Goal: Transaction & Acquisition: Purchase product/service

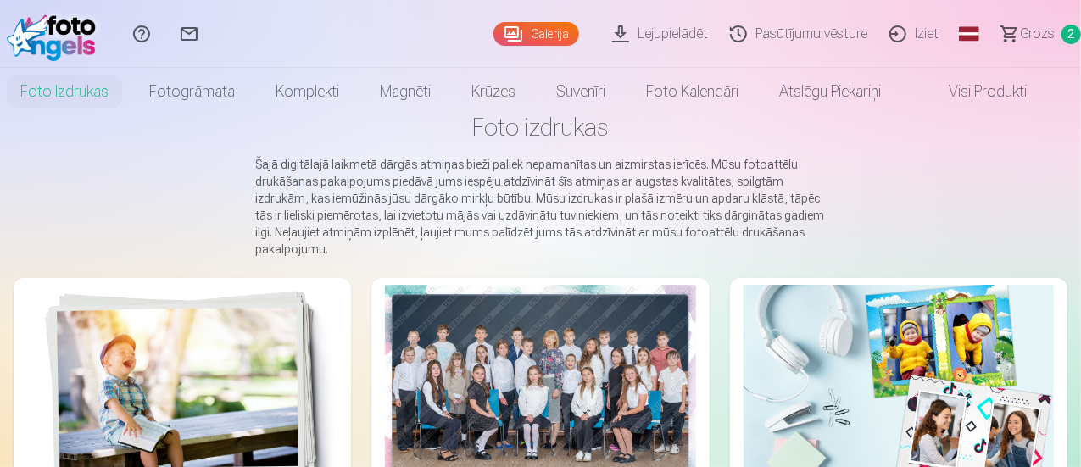
scroll to position [85, 0]
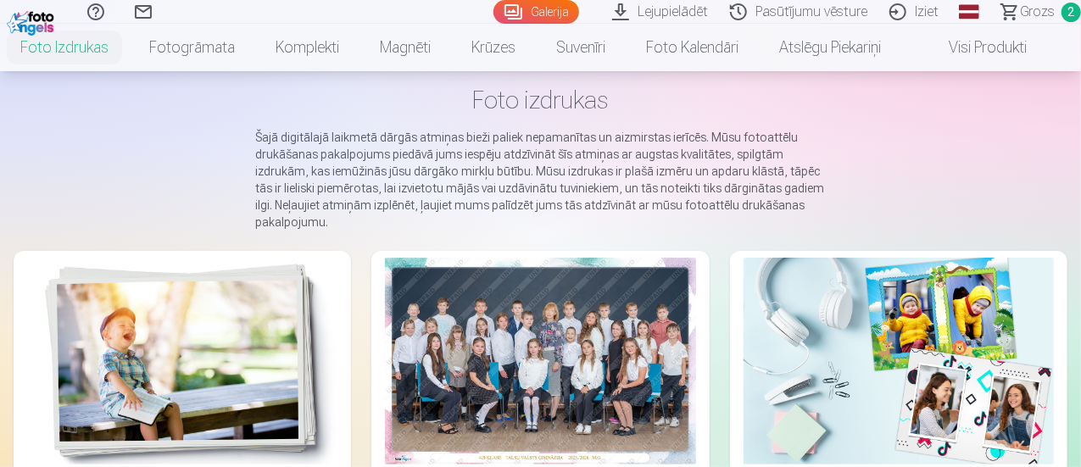
click at [395, 354] on div at bounding box center [540, 361] width 310 height 207
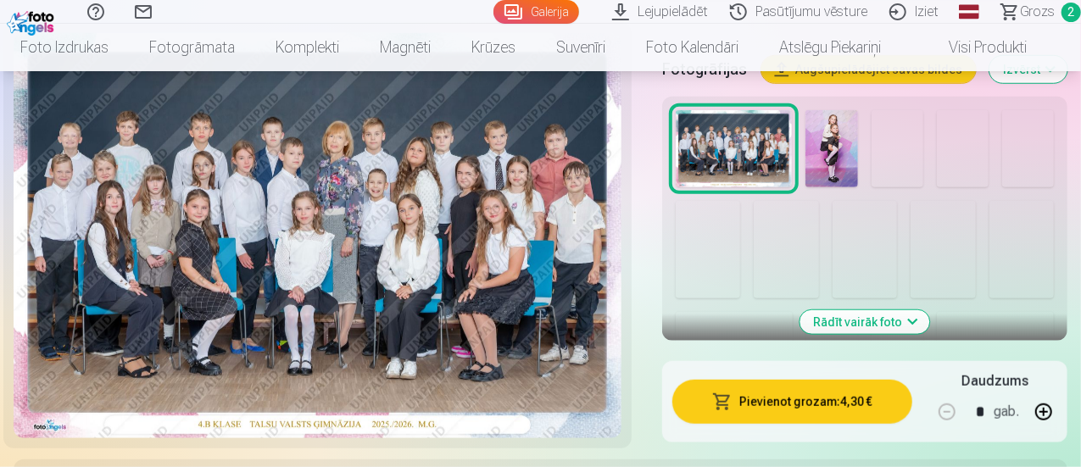
scroll to position [509, 0]
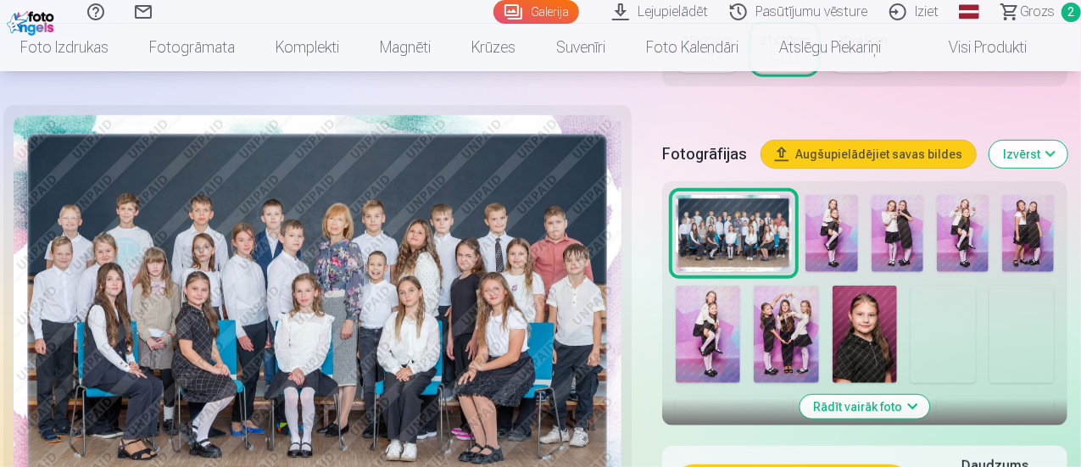
click at [886, 395] on button "Rādīt vairāk foto" at bounding box center [865, 407] width 130 height 24
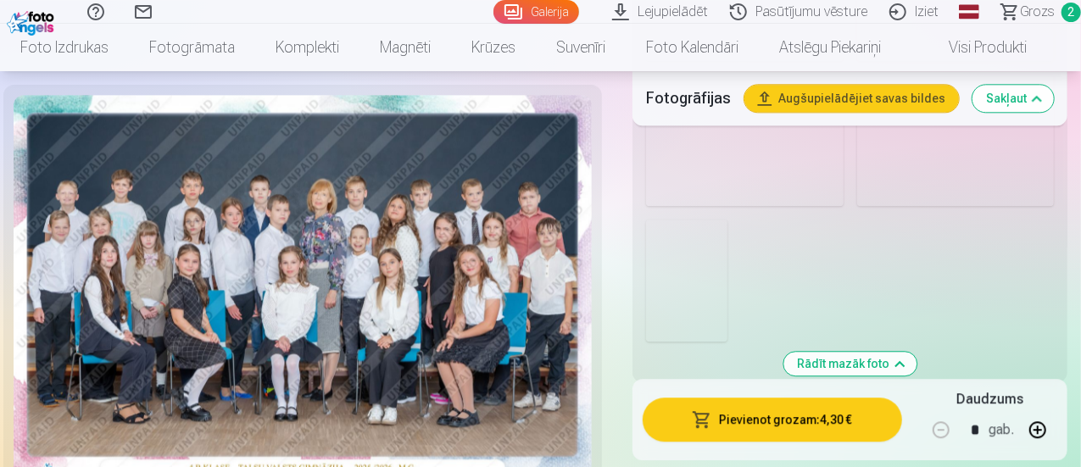
scroll to position [2119, 0]
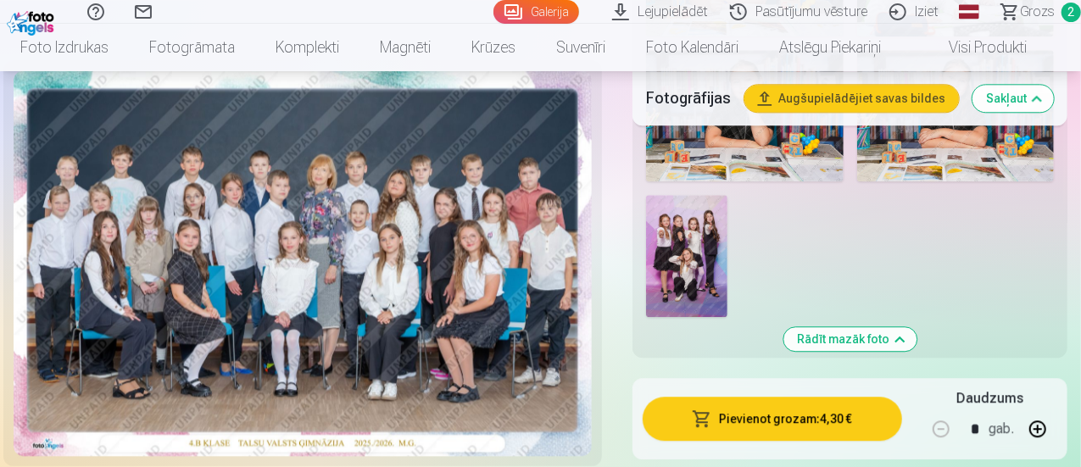
click at [719, 195] on img at bounding box center [686, 256] width 81 height 122
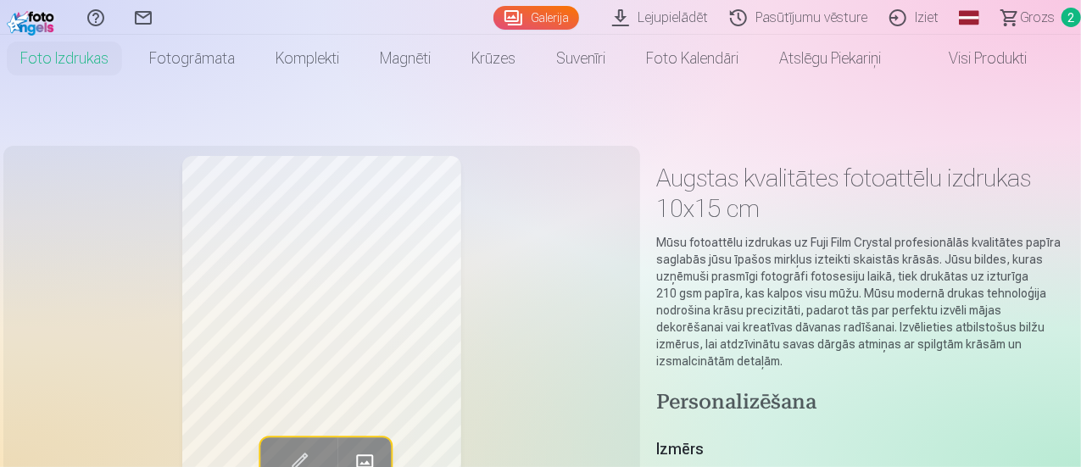
scroll to position [85, 0]
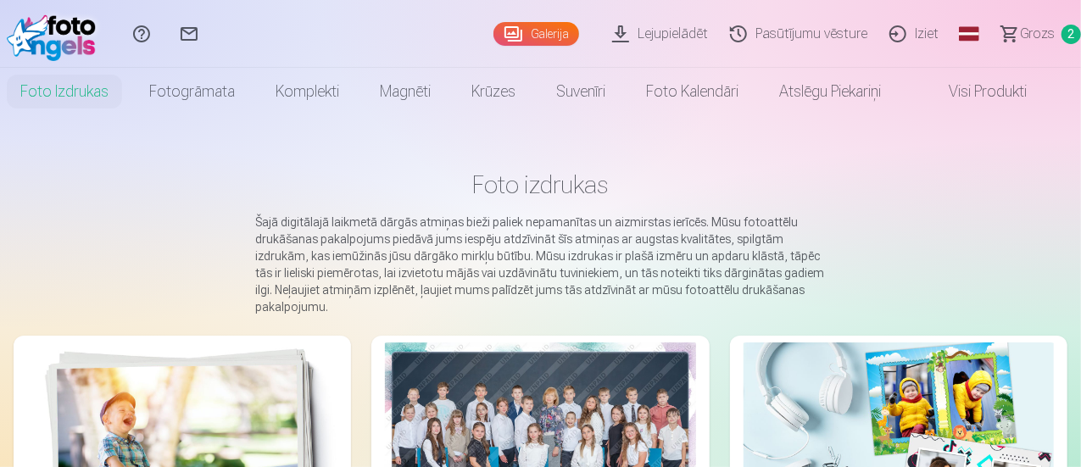
click at [131, 392] on img at bounding box center [182, 445] width 310 height 207
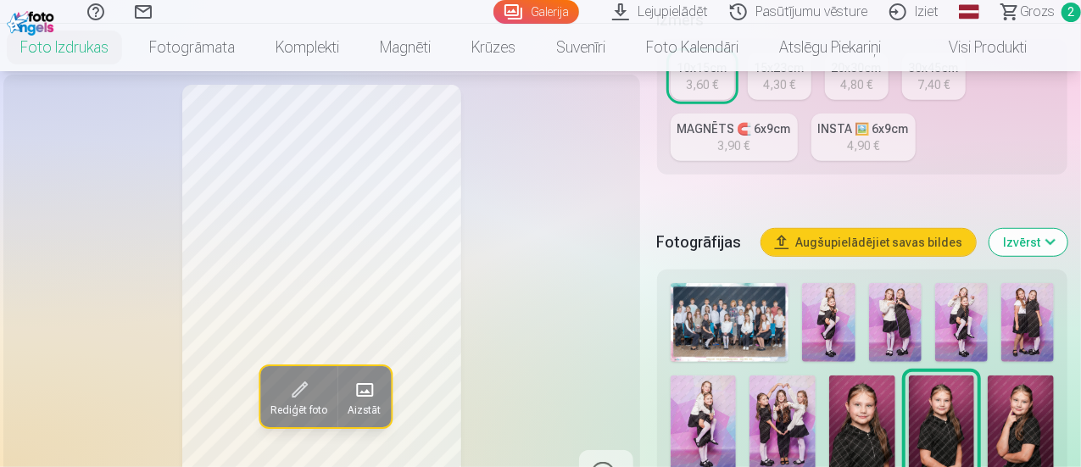
scroll to position [593, 0]
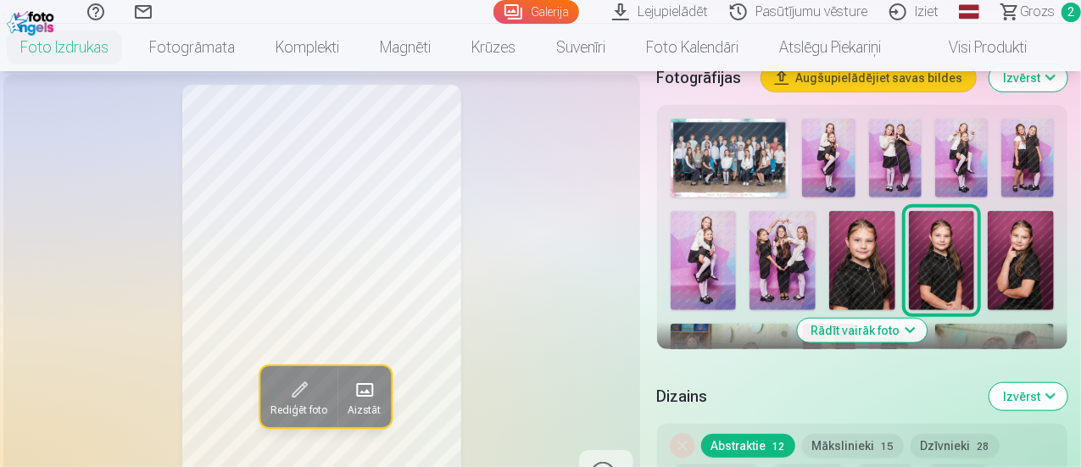
click at [877, 319] on button "Rādīt vairāk foto" at bounding box center [862, 331] width 130 height 24
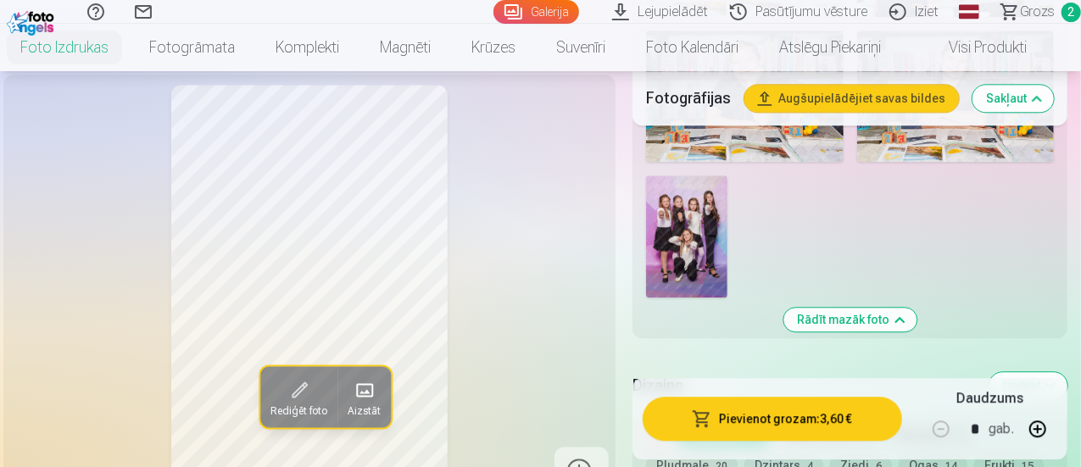
scroll to position [2204, 0]
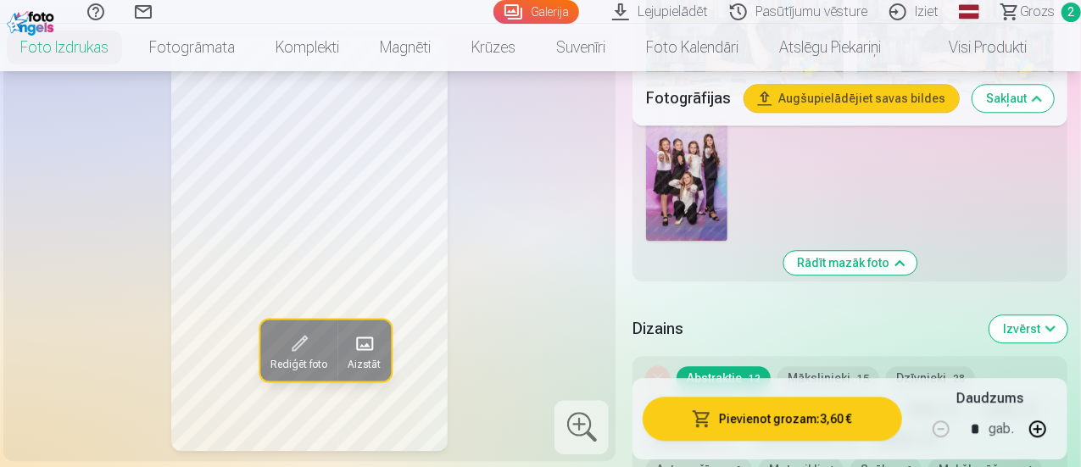
click at [706, 156] on img at bounding box center [686, 180] width 81 height 122
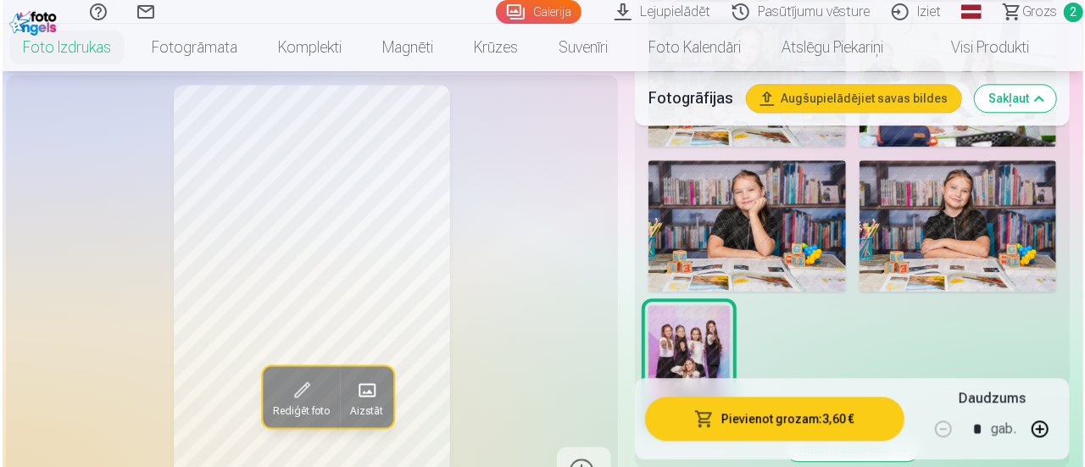
scroll to position [2119, 0]
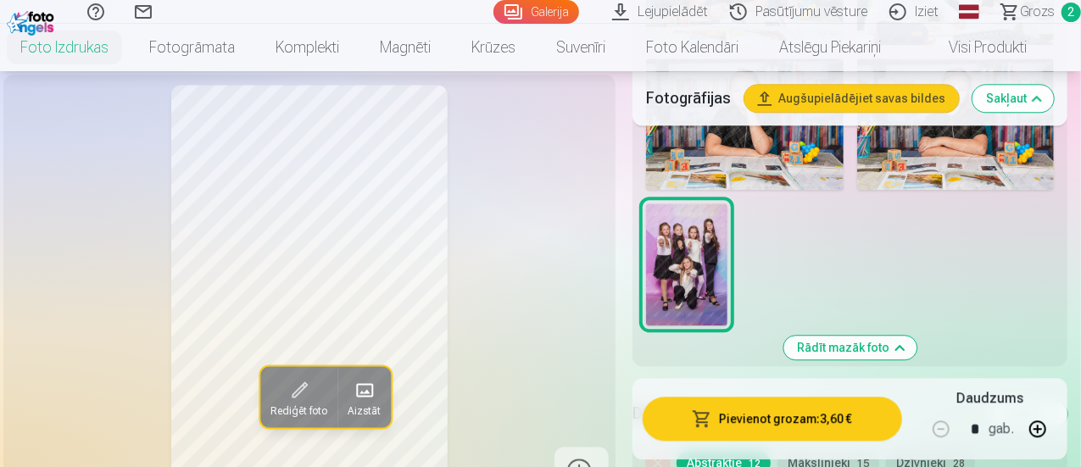
click at [850, 420] on button "Pievienot grozam : 3,60 €" at bounding box center [772, 420] width 259 height 44
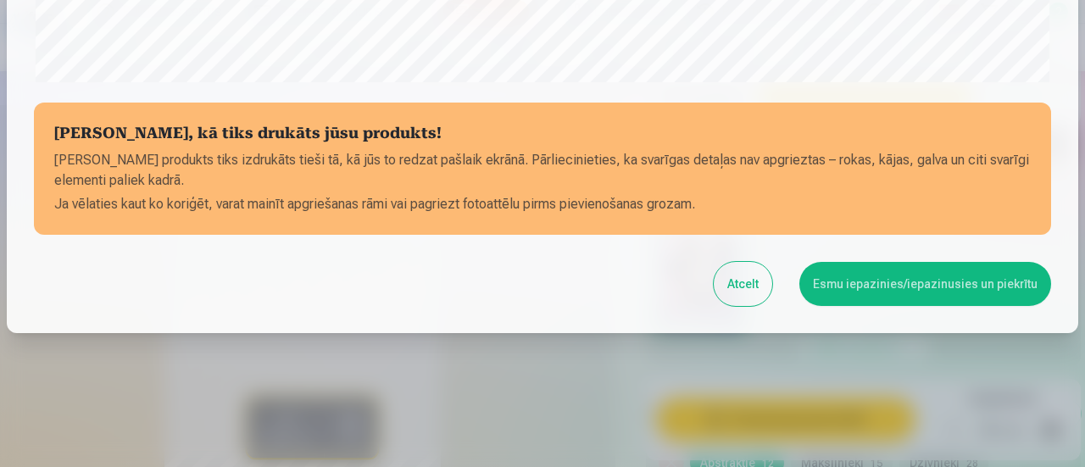
scroll to position [740, 0]
click at [877, 267] on button "Esmu iepazinies/iepazinusies un piekrītu" at bounding box center [925, 283] width 252 height 44
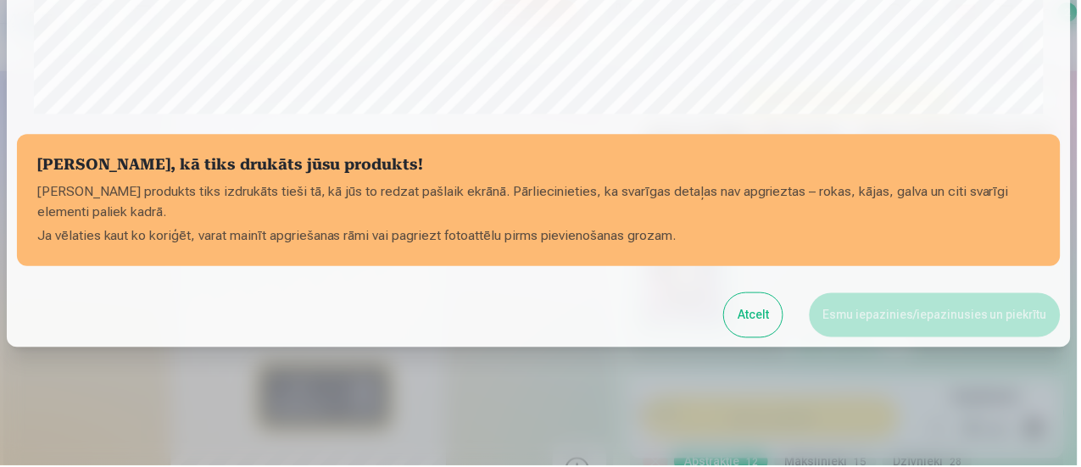
scroll to position [738, 0]
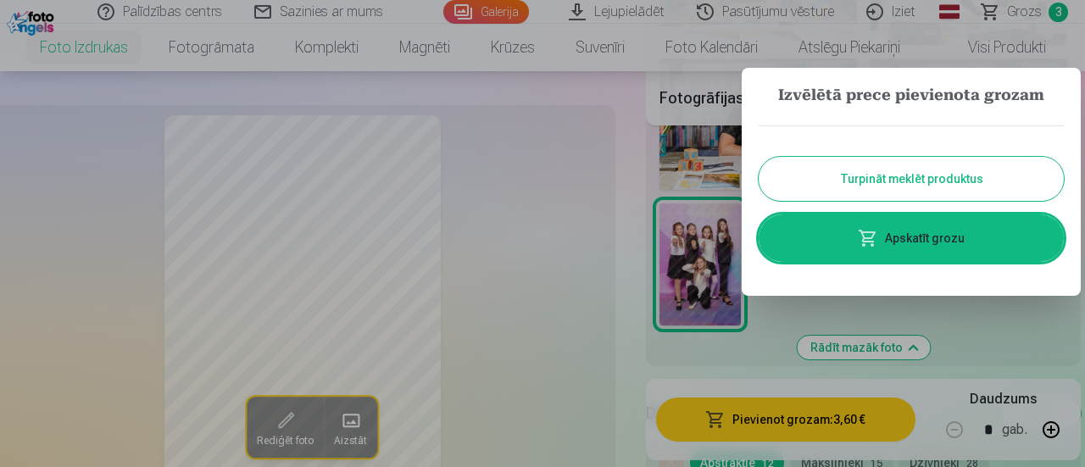
click at [870, 170] on button "Turpināt meklēt produktus" at bounding box center [911, 179] width 305 height 44
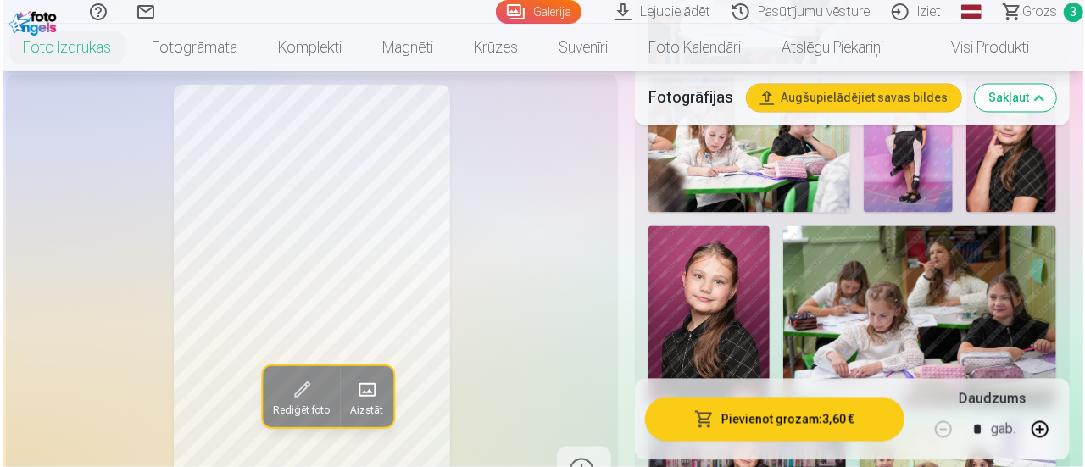
scroll to position [1611, 0]
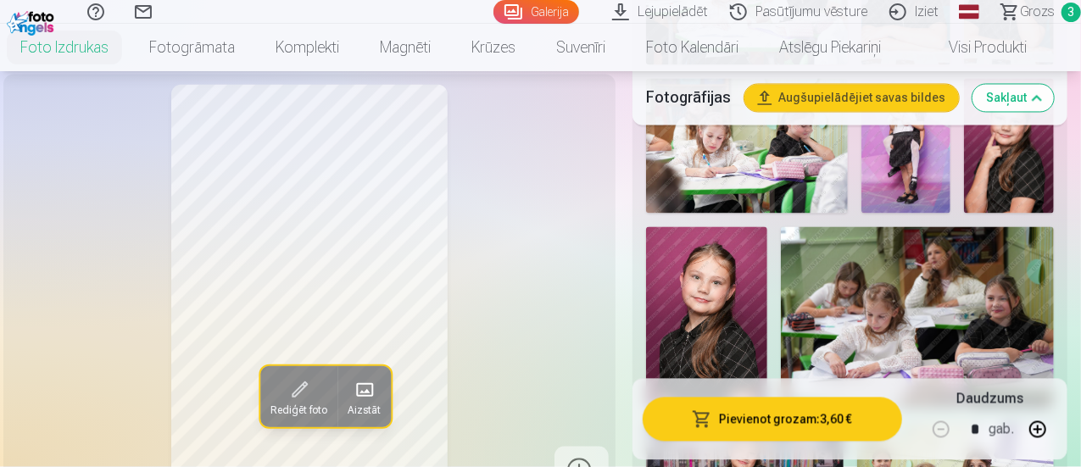
click at [643, 398] on button "Pievienot grozam : 3,60 €" at bounding box center [772, 420] width 259 height 44
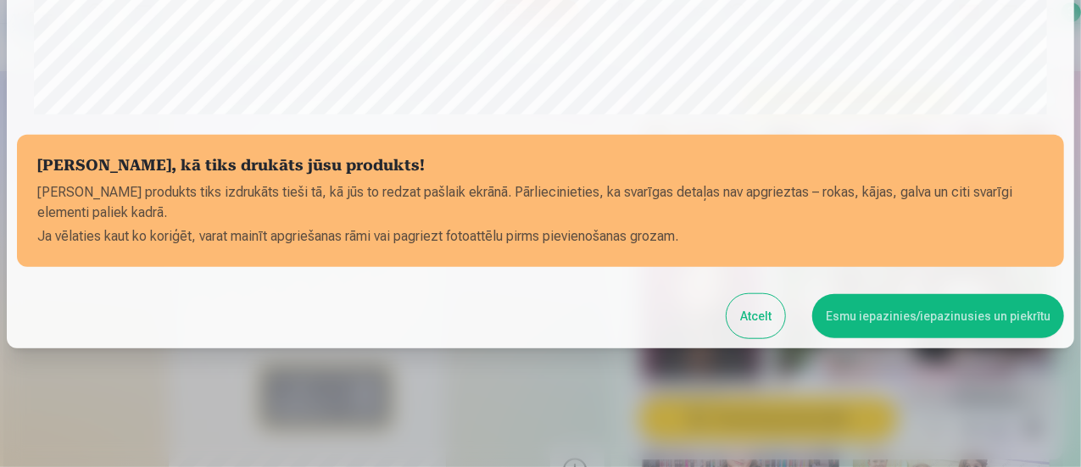
scroll to position [738, 0]
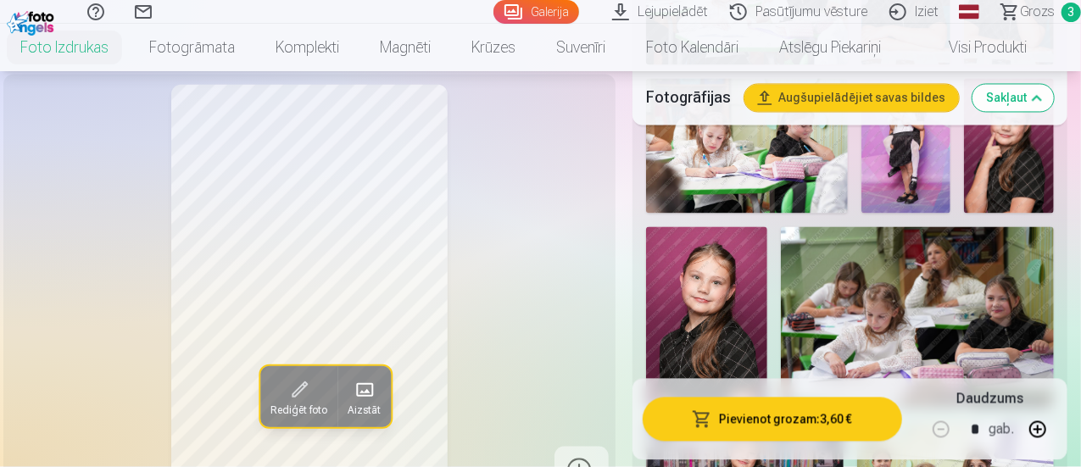
click at [958, 267] on img at bounding box center [917, 318] width 273 height 182
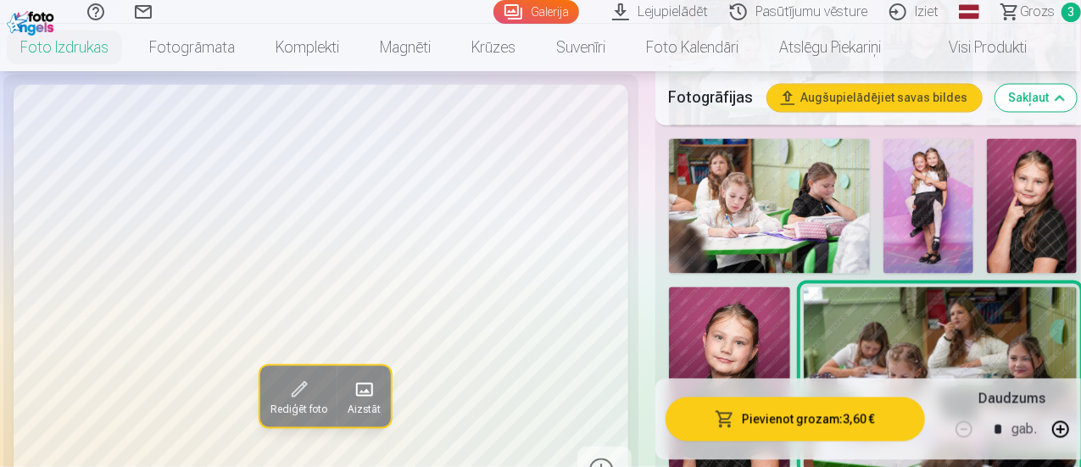
scroll to position [1441, 0]
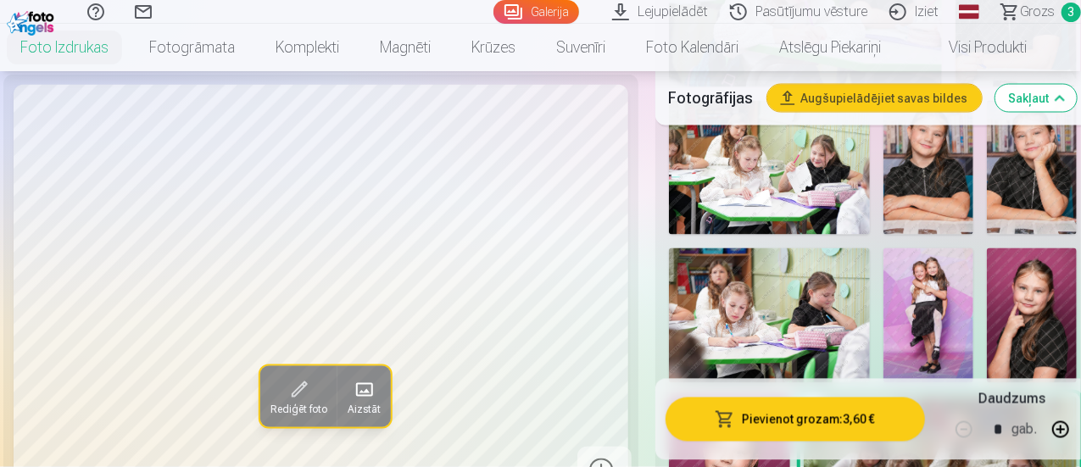
click at [840, 295] on img at bounding box center [770, 315] width 202 height 134
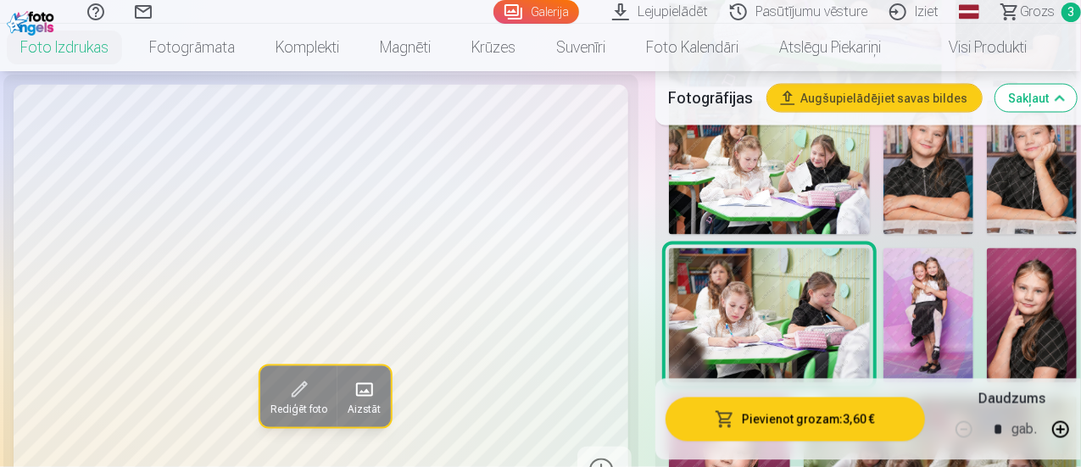
click at [826, 123] on div "Fotogrāfijas Augšupielādējiet savas bildes Sakļaut" at bounding box center [872, 98] width 435 height 54
click at [817, 136] on img at bounding box center [770, 168] width 202 height 134
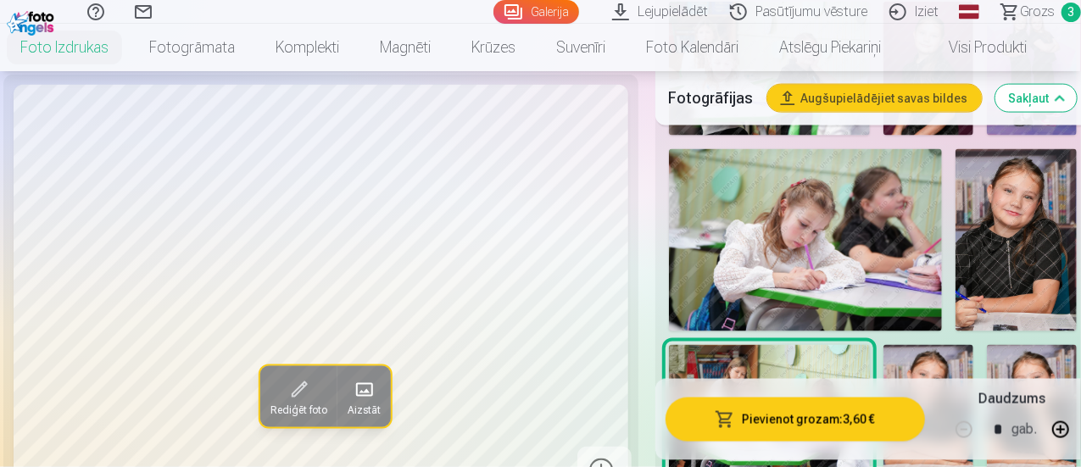
scroll to position [1102, 0]
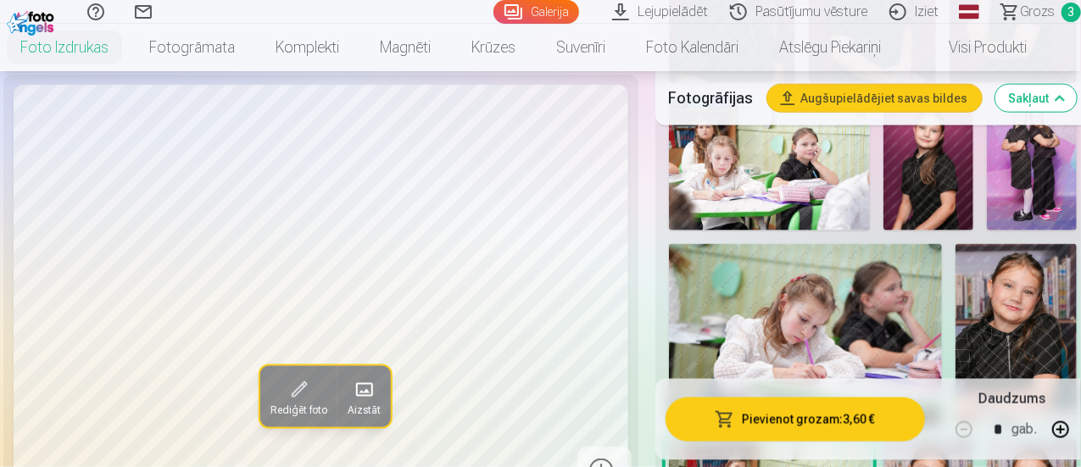
click at [904, 343] on img at bounding box center [805, 335] width 273 height 182
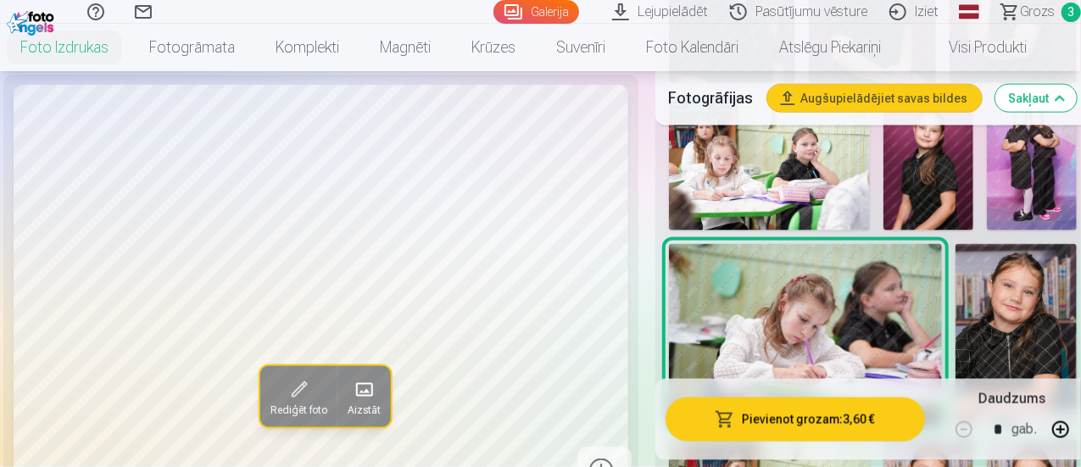
click at [803, 156] on img at bounding box center [770, 164] width 202 height 134
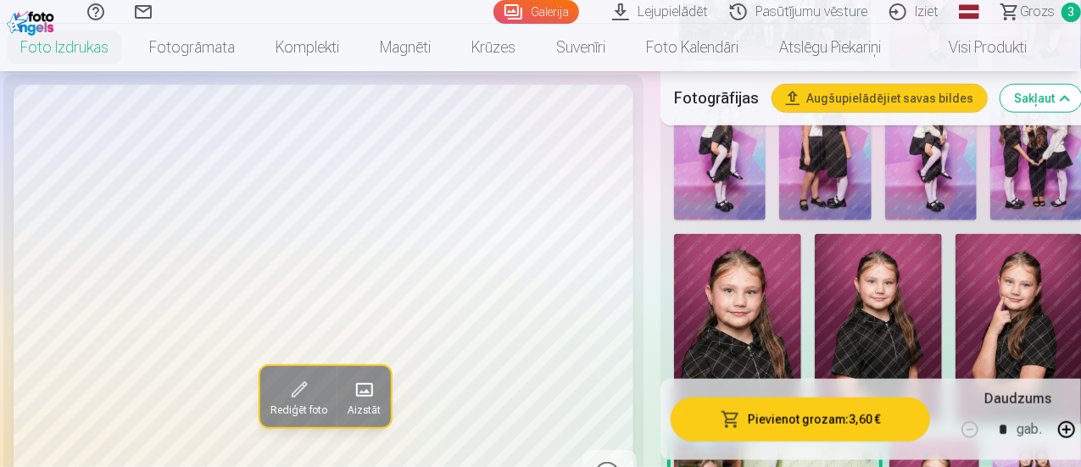
scroll to position [763, 0]
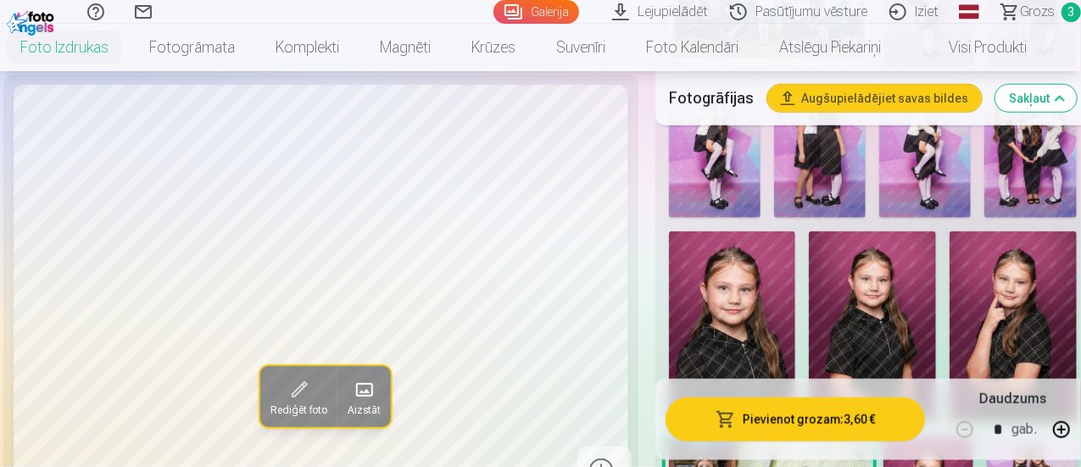
click at [776, 289] on img at bounding box center [732, 326] width 127 height 191
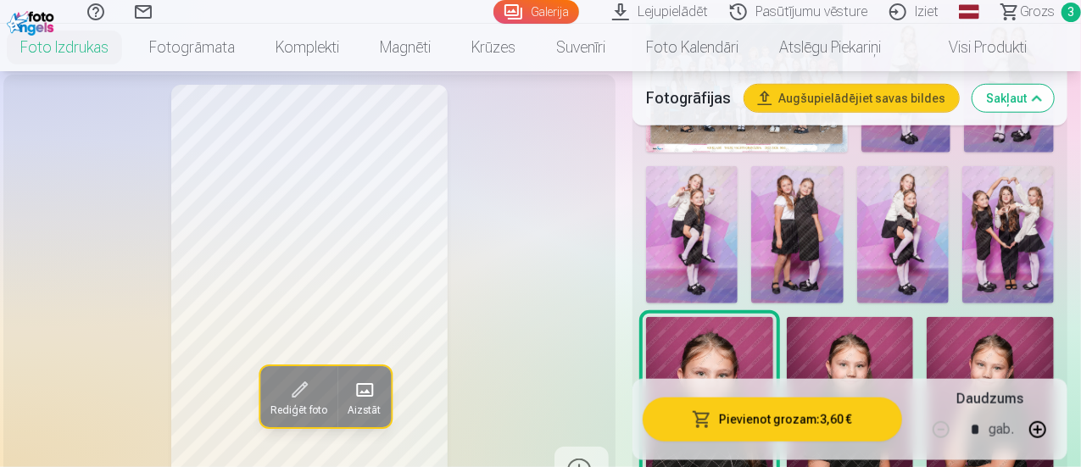
scroll to position [593, 0]
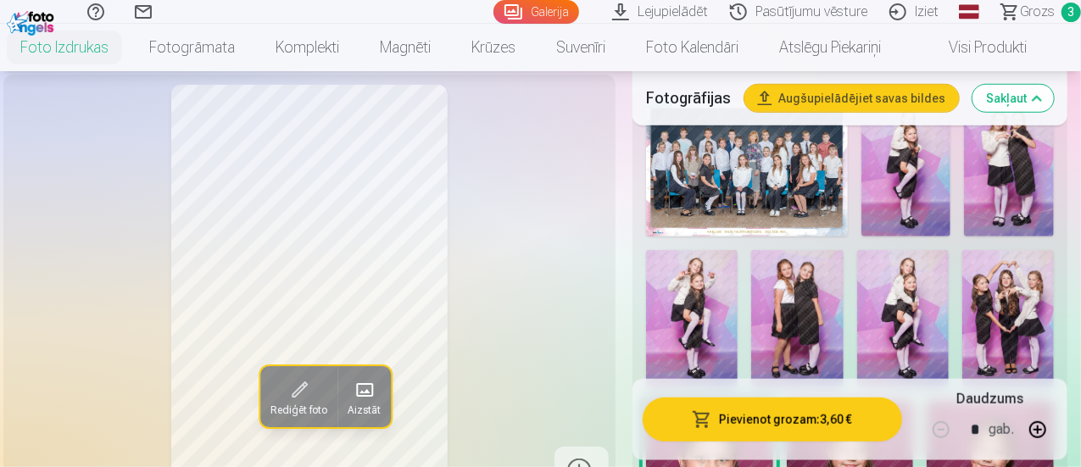
click at [909, 168] on img at bounding box center [906, 169] width 90 height 135
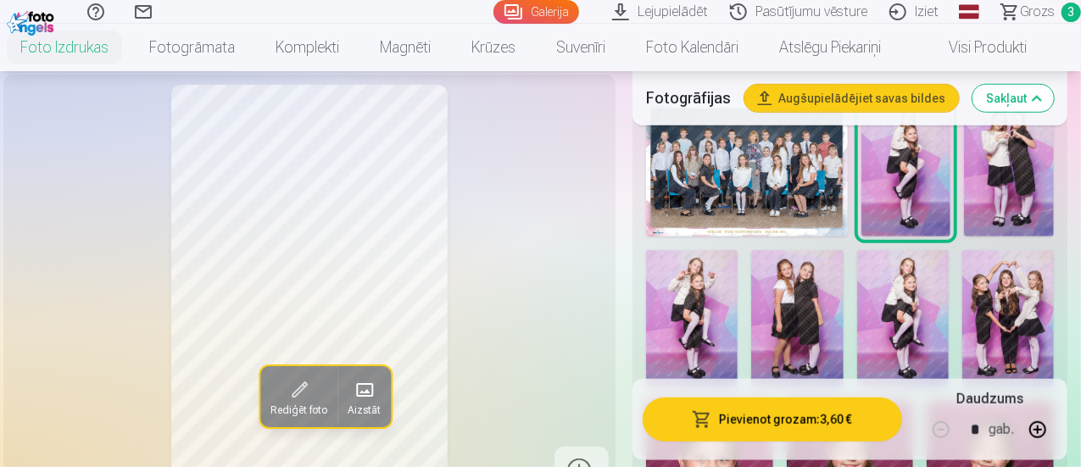
click at [1005, 169] on img at bounding box center [1009, 169] width 90 height 135
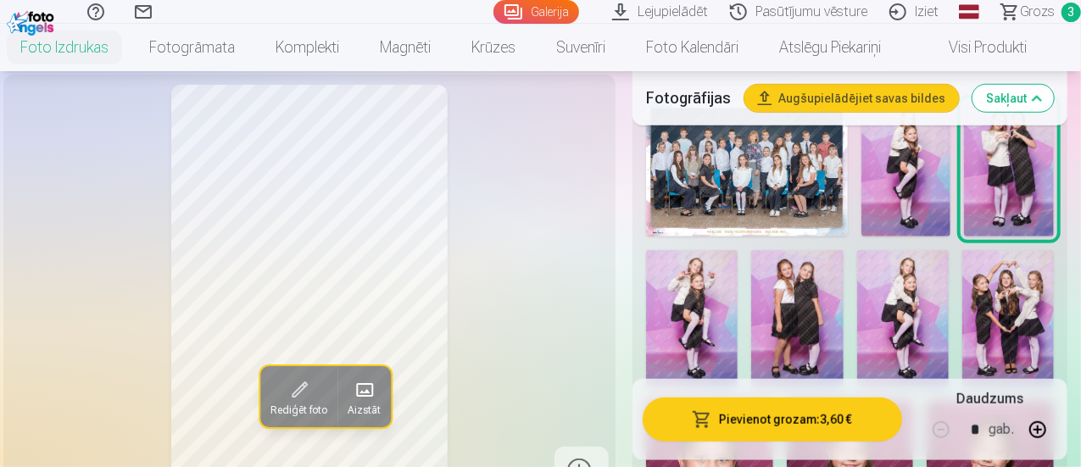
click at [738, 311] on img at bounding box center [692, 318] width 92 height 137
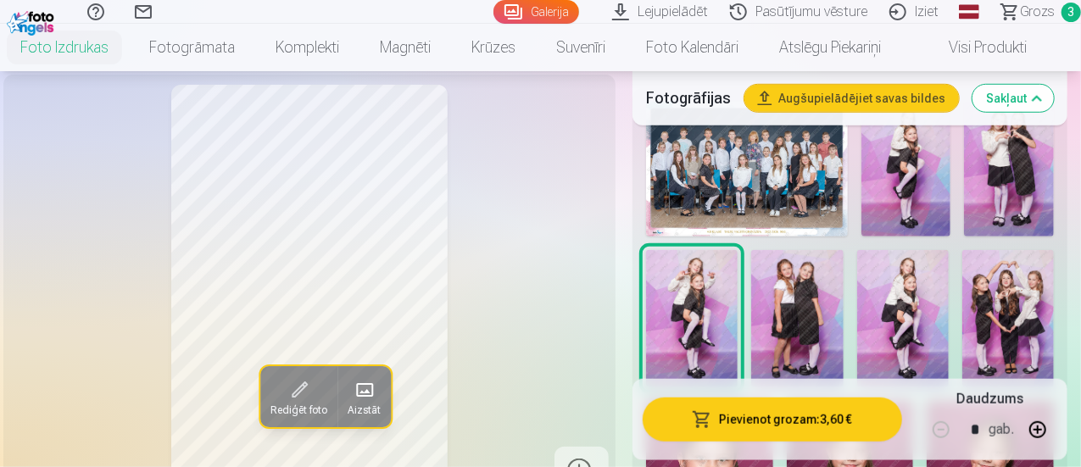
click at [797, 291] on img at bounding box center [797, 318] width 92 height 137
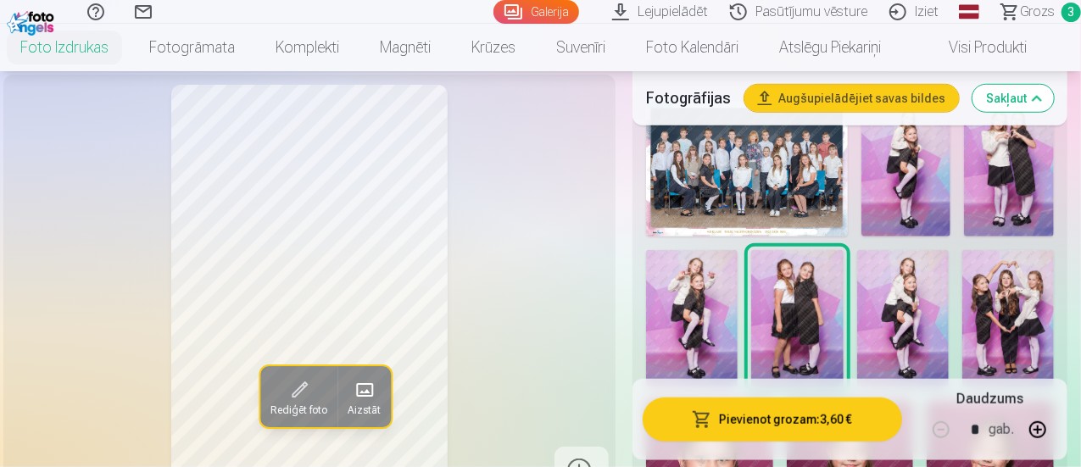
click at [922, 284] on img at bounding box center [903, 318] width 92 height 137
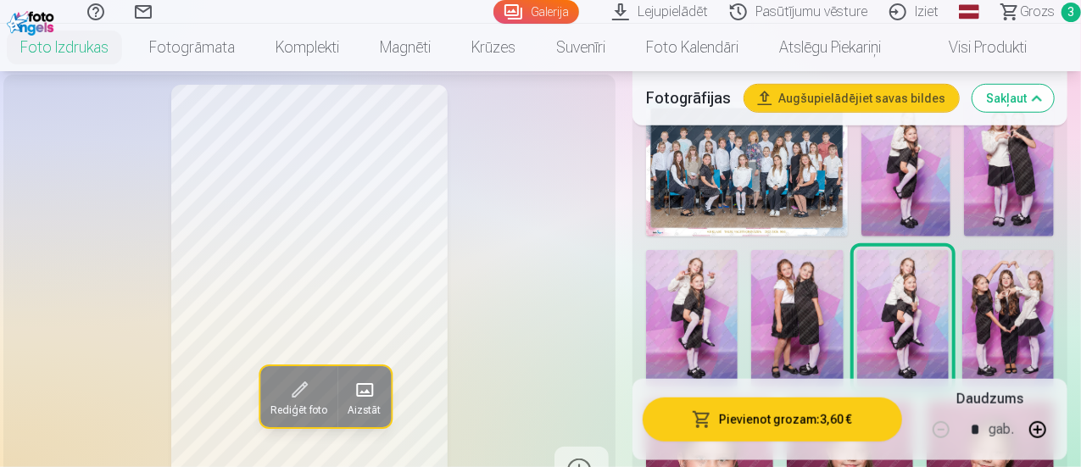
click at [1008, 276] on img at bounding box center [1008, 318] width 92 height 137
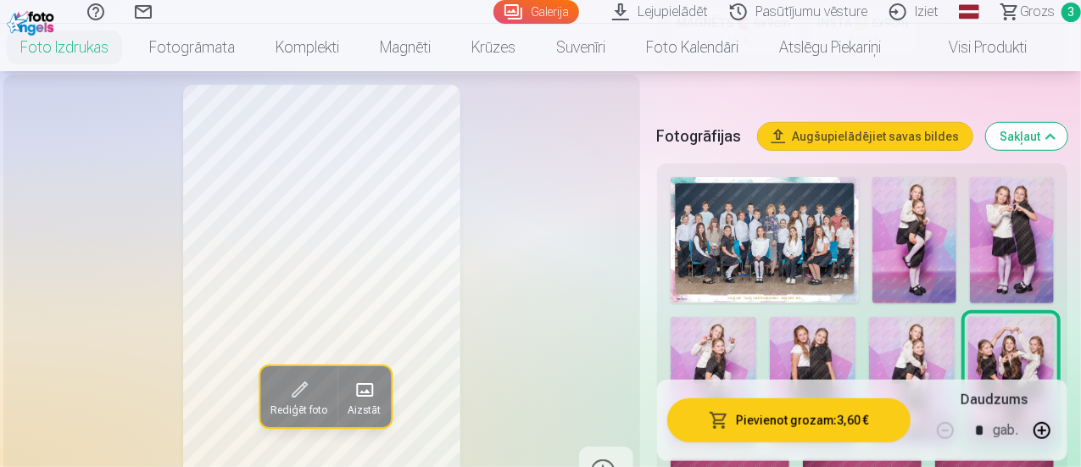
scroll to position [509, 0]
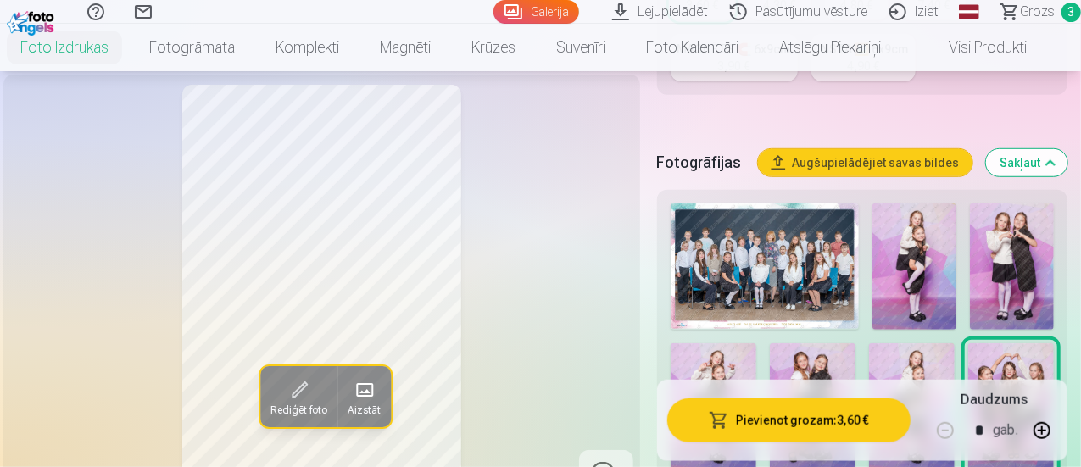
click at [893, 261] on img at bounding box center [914, 266] width 84 height 126
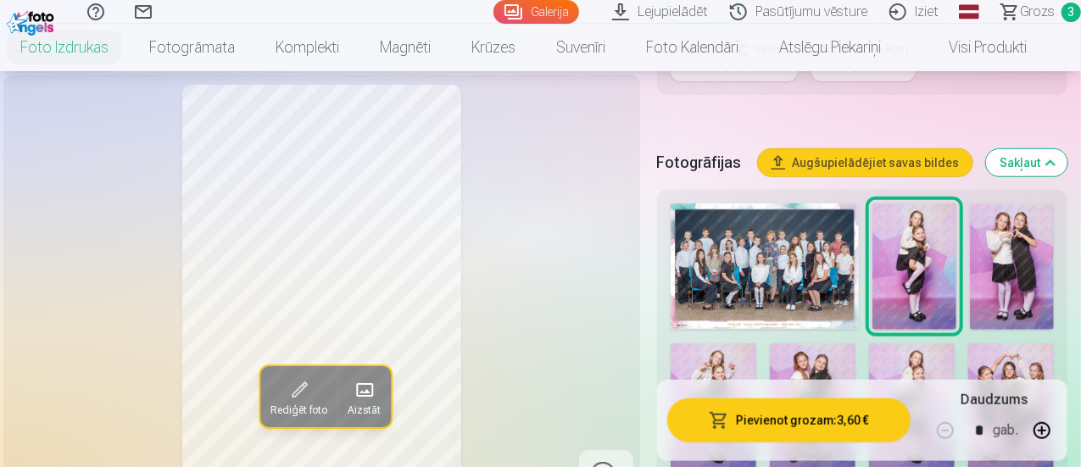
click at [994, 231] on img at bounding box center [1012, 266] width 84 height 126
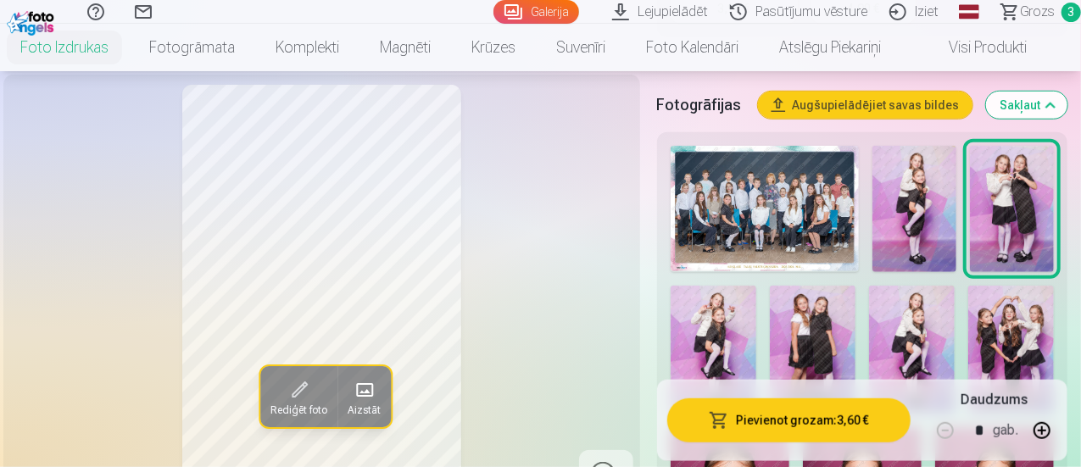
scroll to position [593, 0]
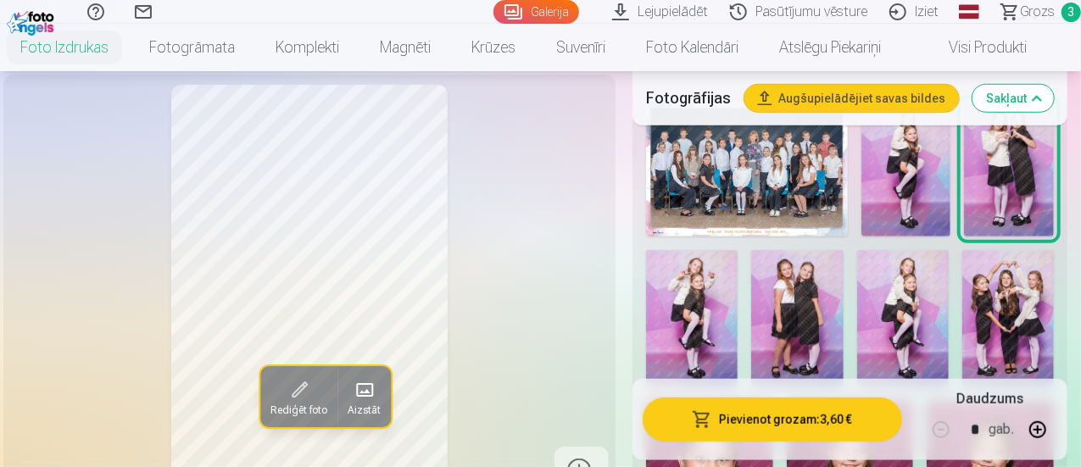
click at [738, 301] on img at bounding box center [692, 318] width 92 height 137
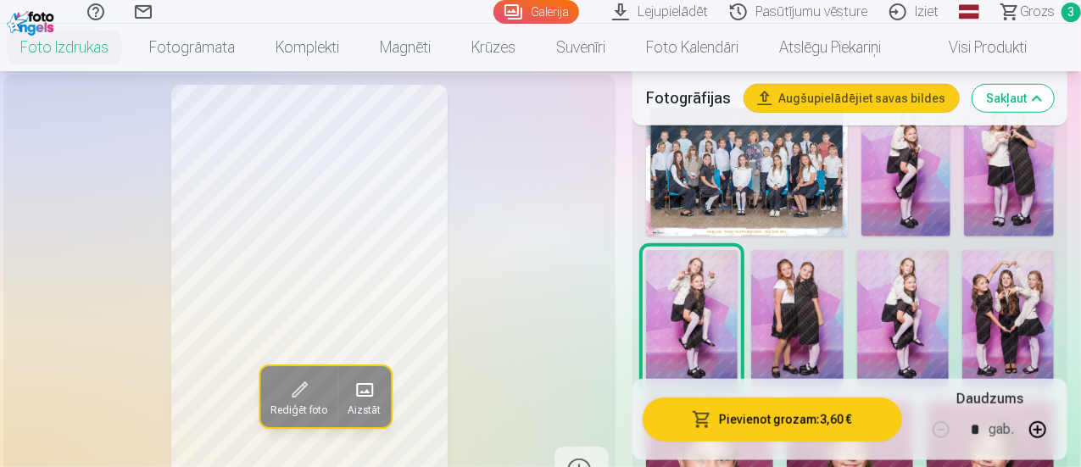
click at [809, 276] on img at bounding box center [797, 318] width 92 height 137
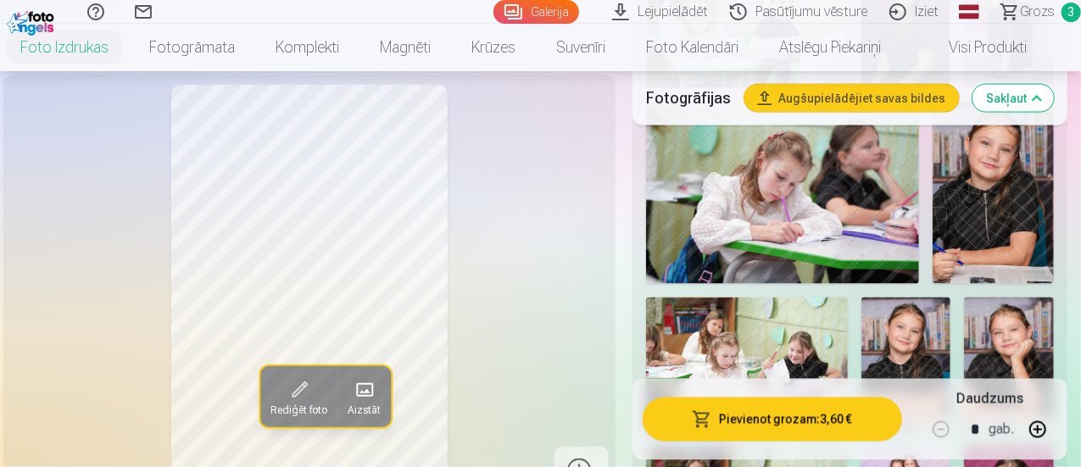
scroll to position [1272, 0]
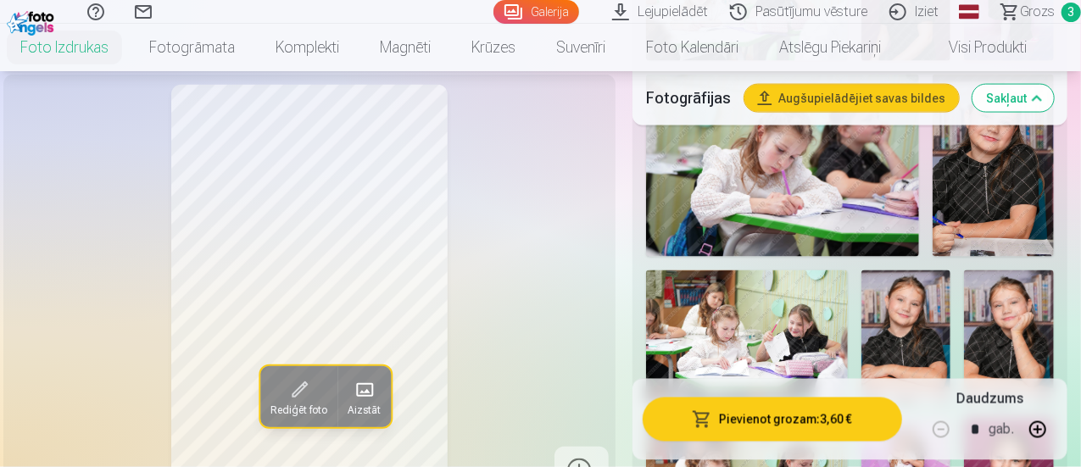
click at [804, 286] on img at bounding box center [747, 337] width 202 height 134
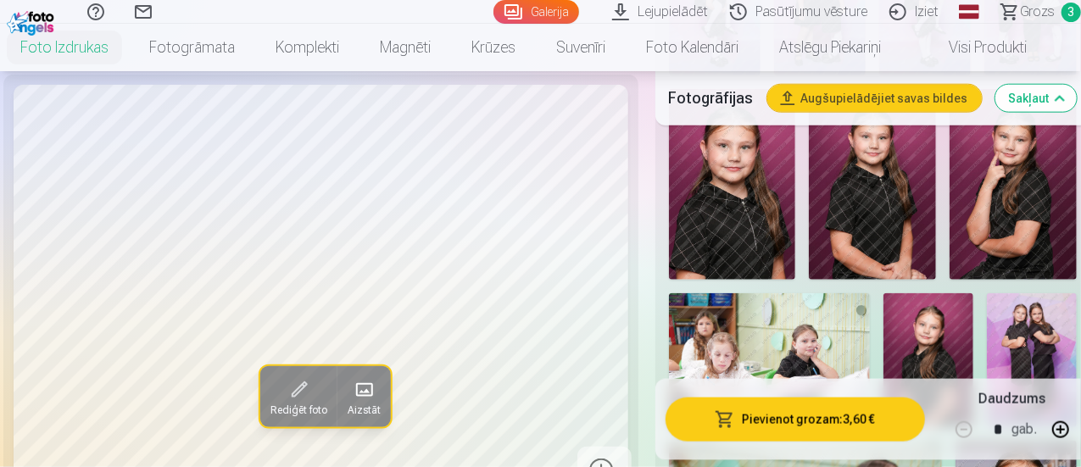
scroll to position [932, 0]
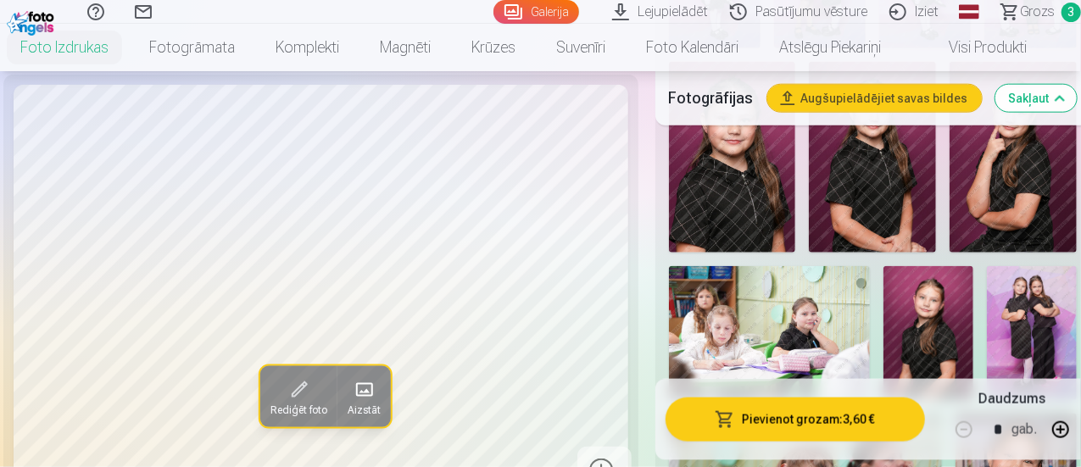
click at [1040, 303] on img at bounding box center [1032, 333] width 90 height 135
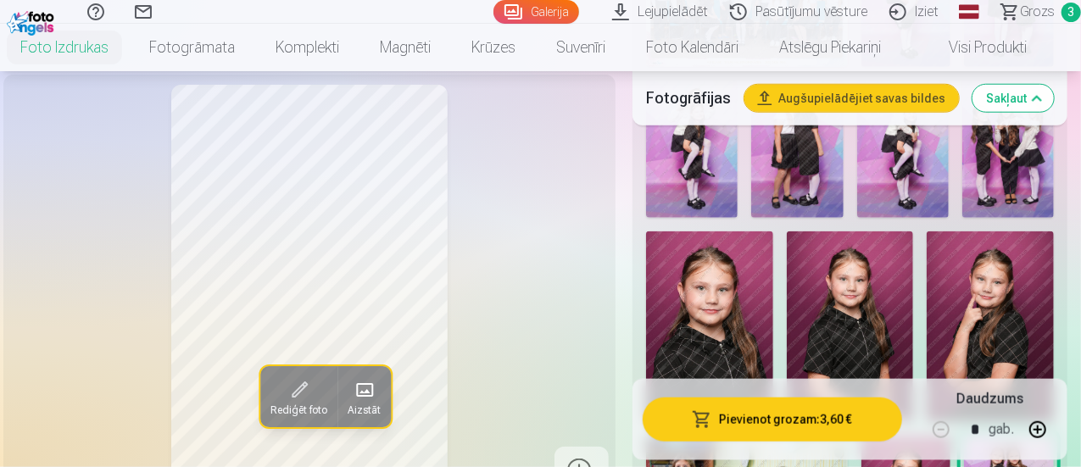
scroll to position [678, 0]
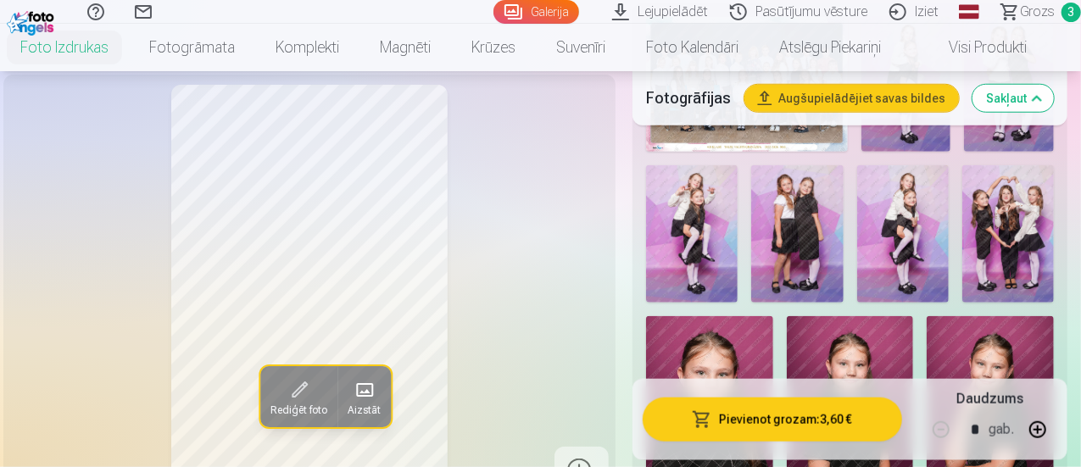
click at [738, 220] on img at bounding box center [692, 233] width 92 height 137
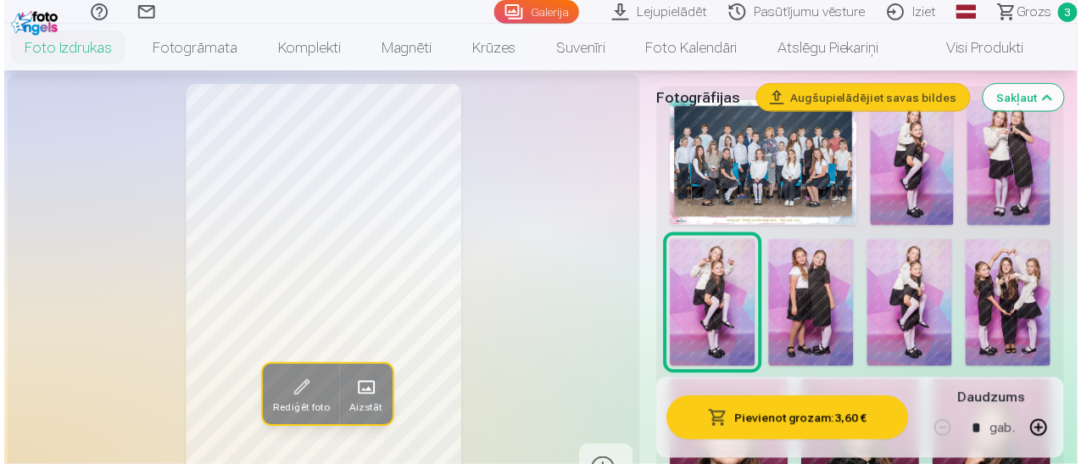
scroll to position [509, 0]
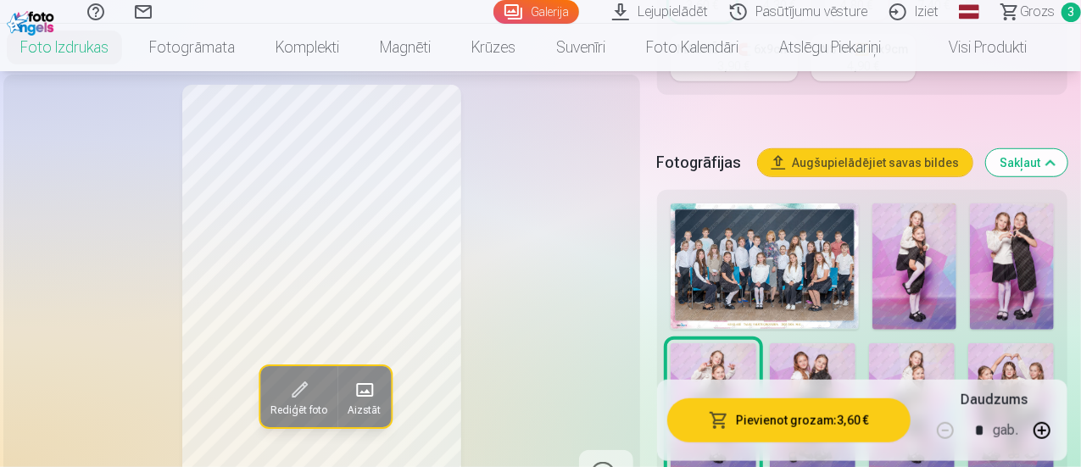
click at [842, 221] on img at bounding box center [765, 265] width 188 height 125
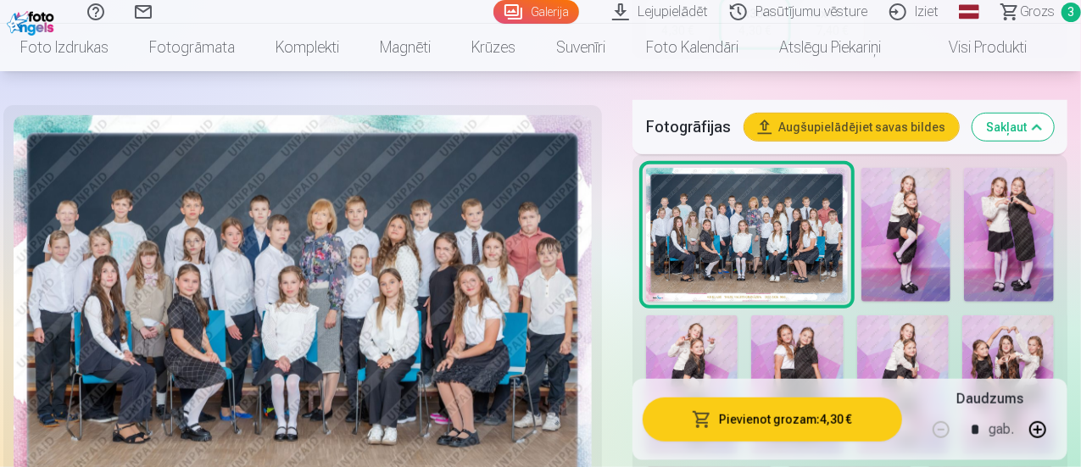
scroll to position [593, 0]
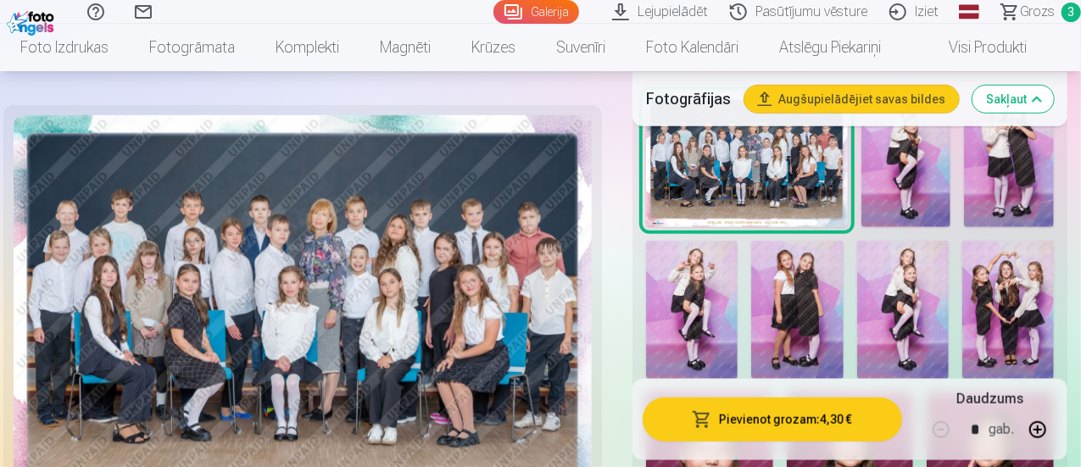
click at [805, 420] on button "Pievienot grozam : 4,30 €" at bounding box center [772, 420] width 259 height 44
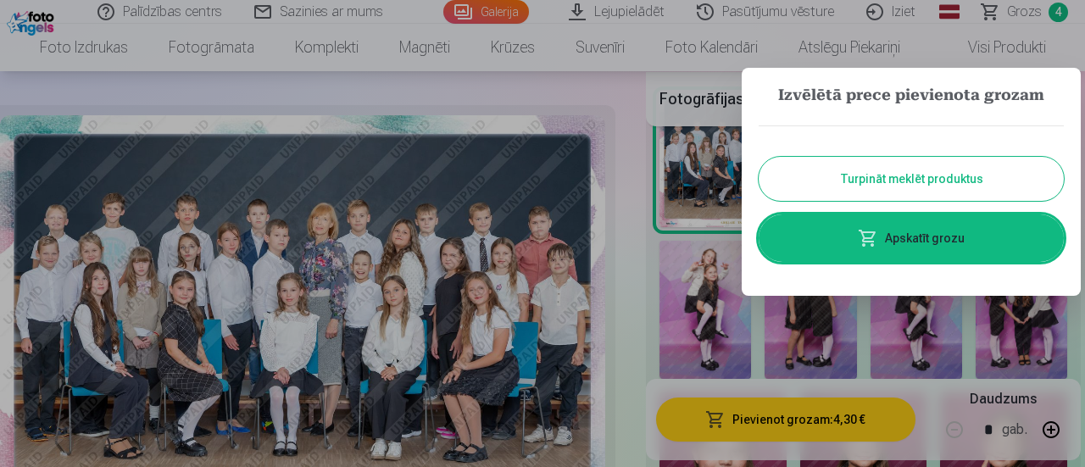
click at [888, 181] on button "Turpināt meklēt produktus" at bounding box center [911, 179] width 305 height 44
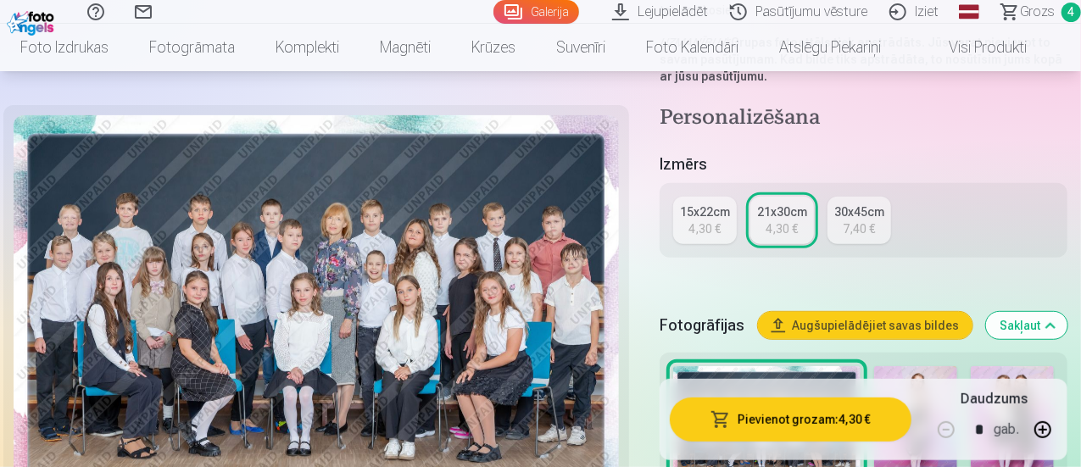
scroll to position [339, 0]
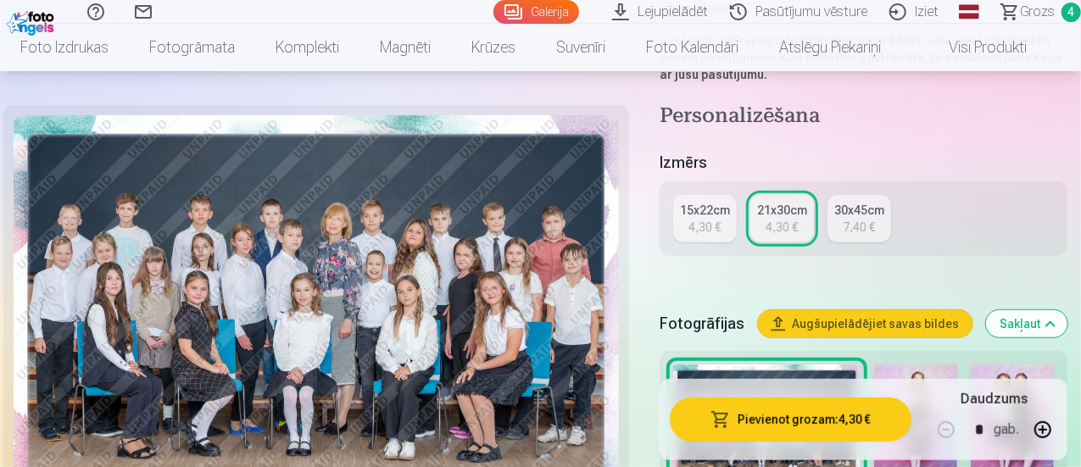
click at [721, 219] on div "4,30 €" at bounding box center [705, 227] width 32 height 17
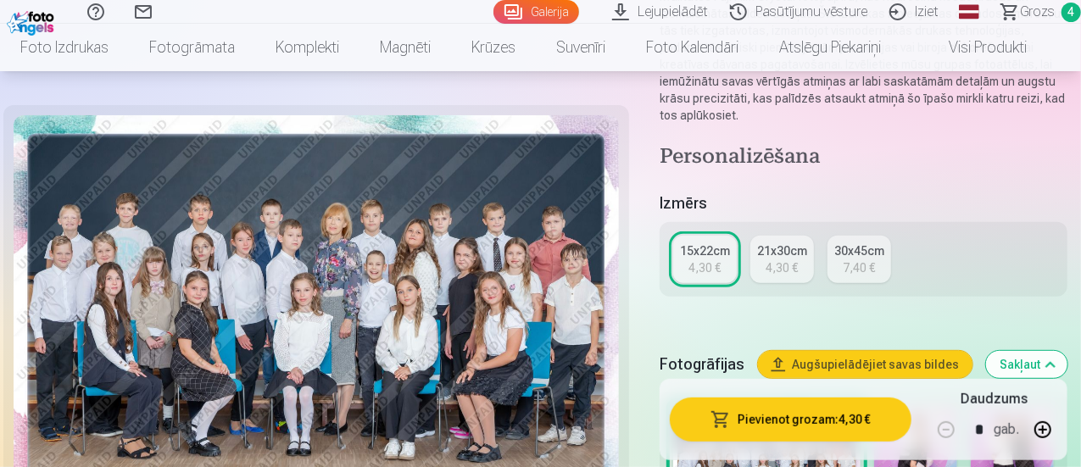
scroll to position [339, 0]
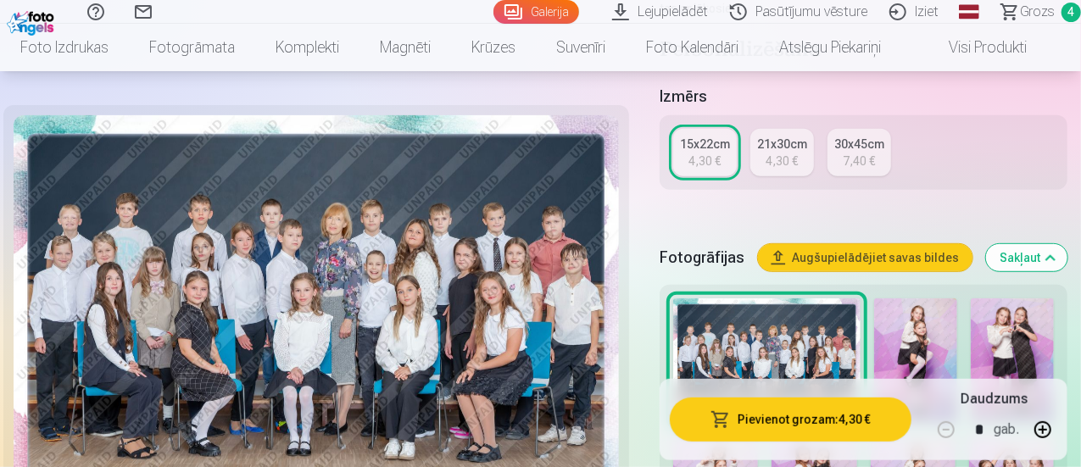
click at [785, 136] on div "21x30cm" at bounding box center [782, 144] width 50 height 17
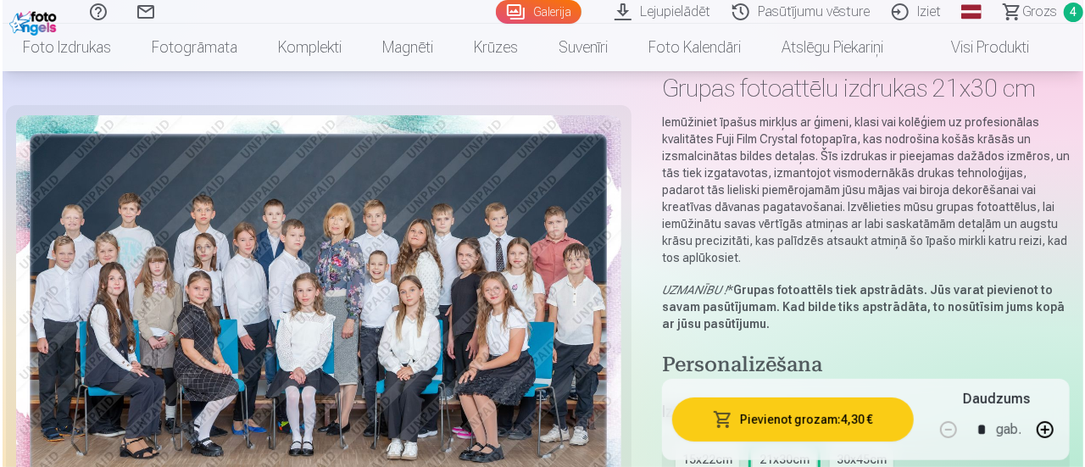
scroll to position [170, 0]
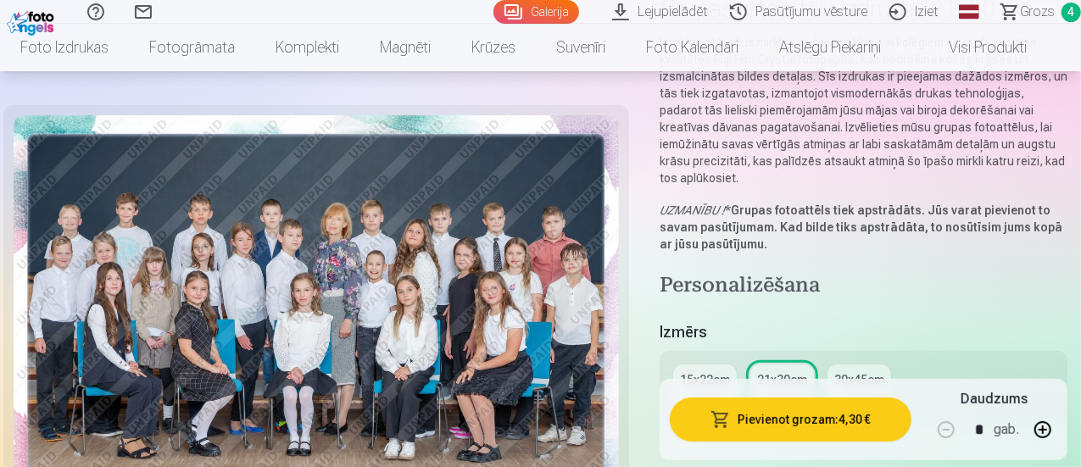
click at [807, 415] on button "Pievienot grozam : 4,30 €" at bounding box center [791, 420] width 242 height 44
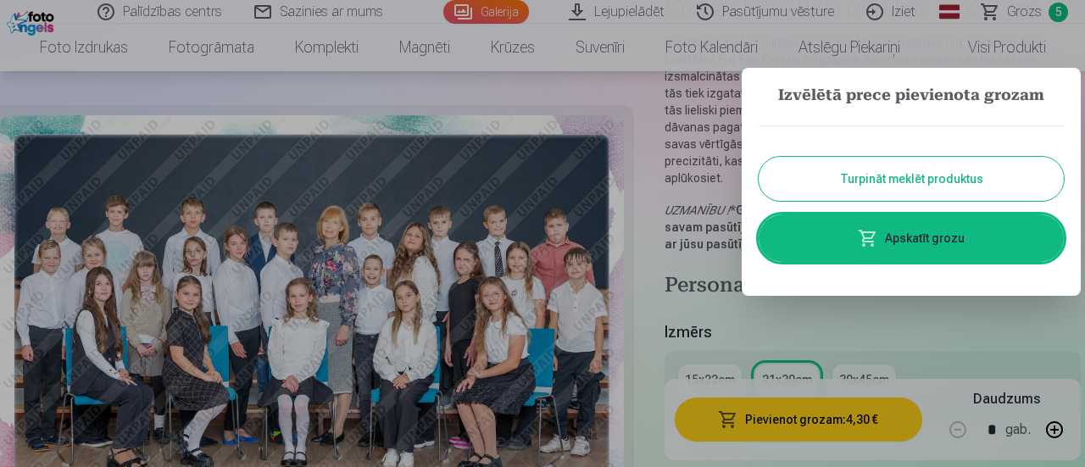
click at [872, 226] on link "Apskatīt grozu" at bounding box center [911, 237] width 305 height 47
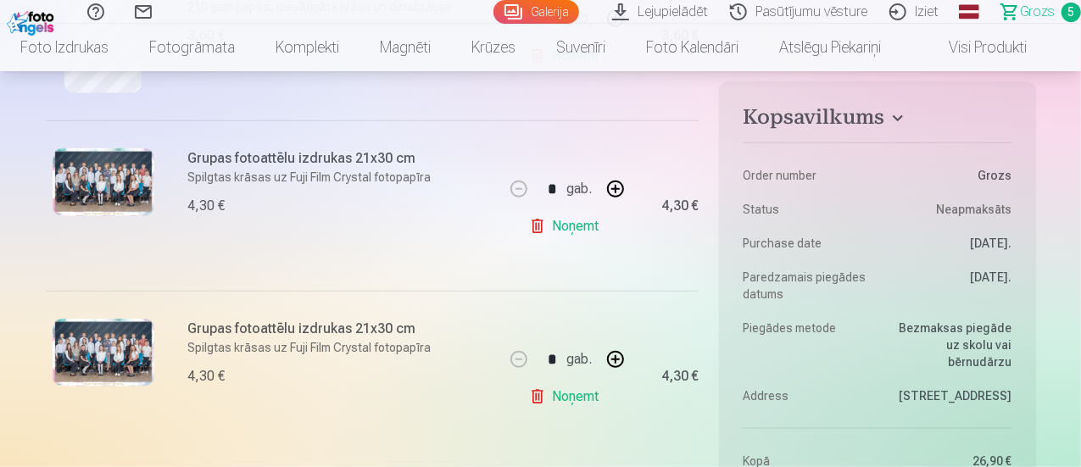
scroll to position [848, 0]
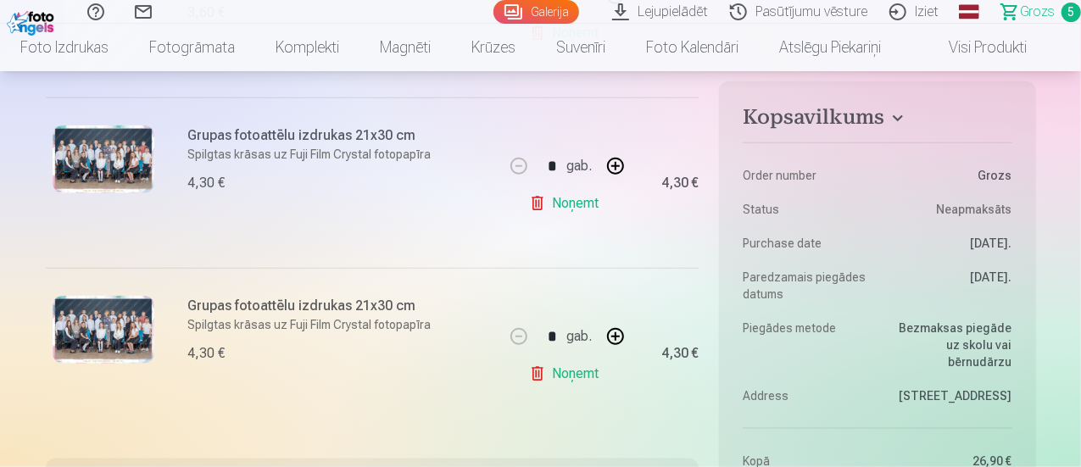
click at [567, 364] on link "Noņemt" at bounding box center [567, 374] width 77 height 34
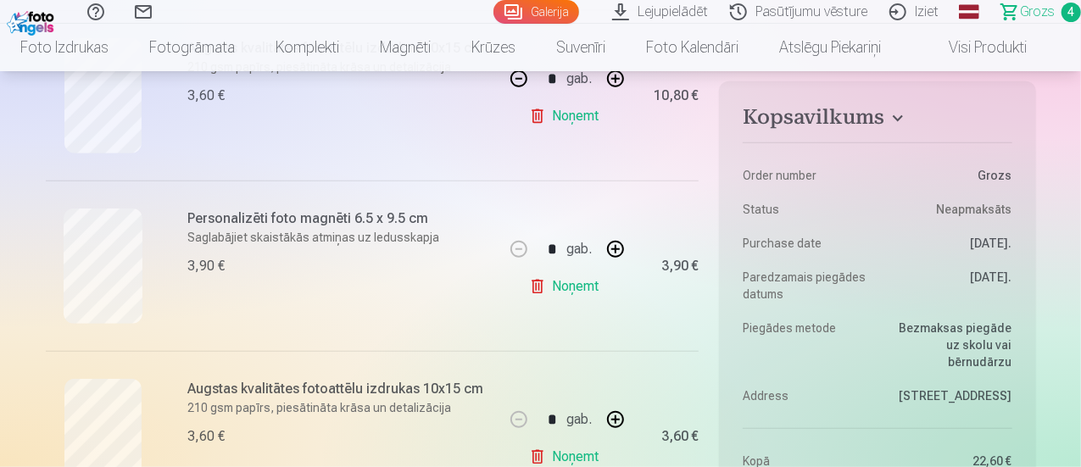
scroll to position [509, 0]
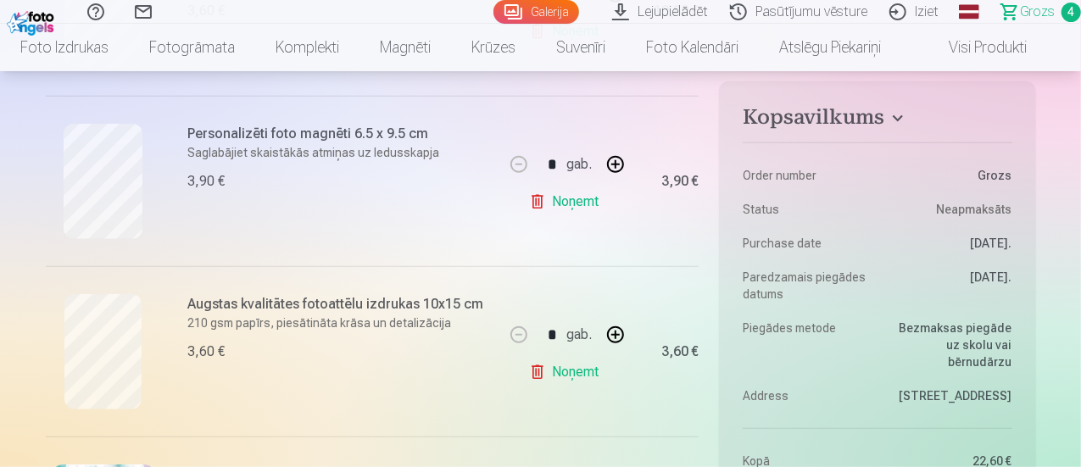
click at [625, 167] on button "button" at bounding box center [615, 164] width 41 height 41
type input "*"
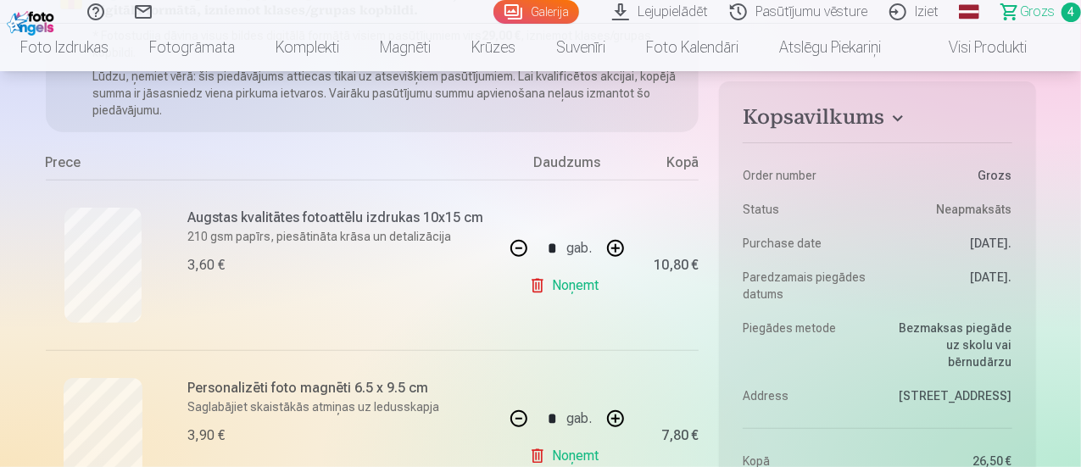
scroll to position [0, 0]
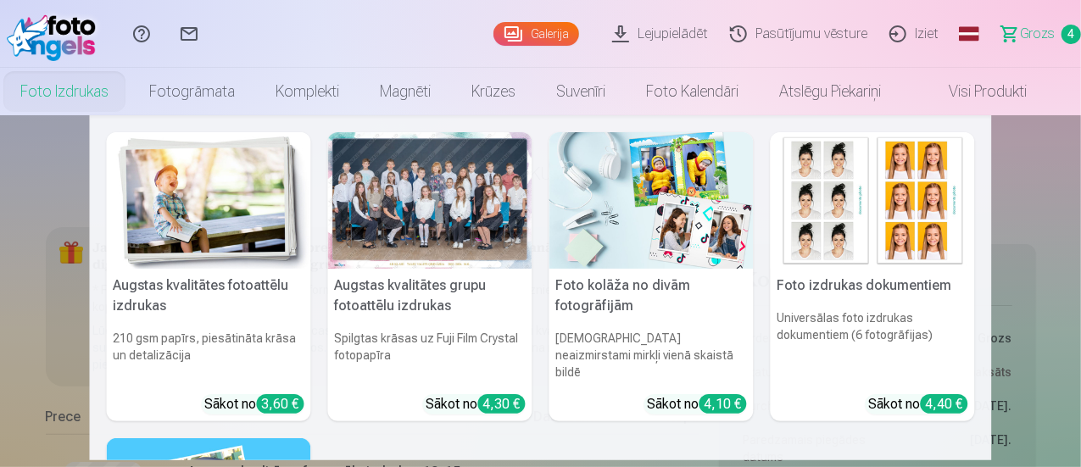
click at [121, 86] on link "Foto izdrukas" at bounding box center [64, 91] width 129 height 47
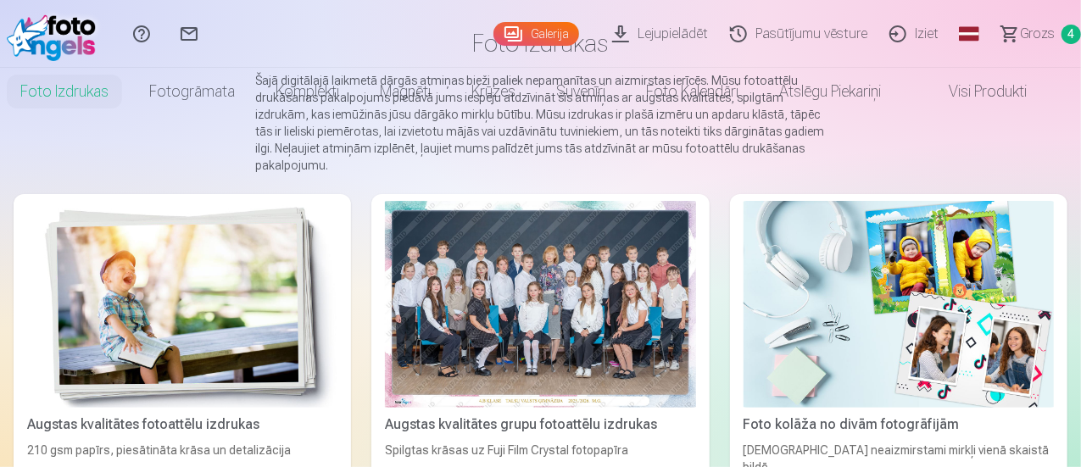
scroll to position [254, 0]
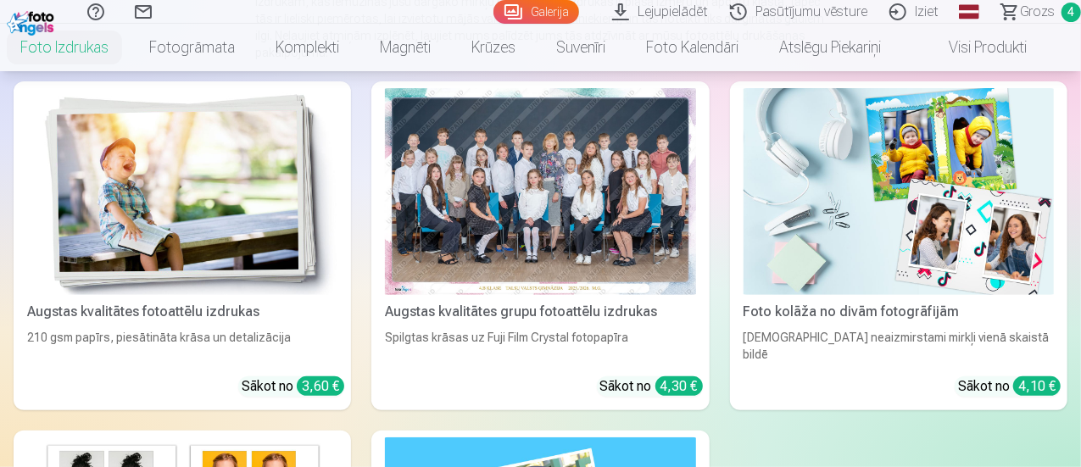
click at [192, 182] on img at bounding box center [182, 191] width 310 height 207
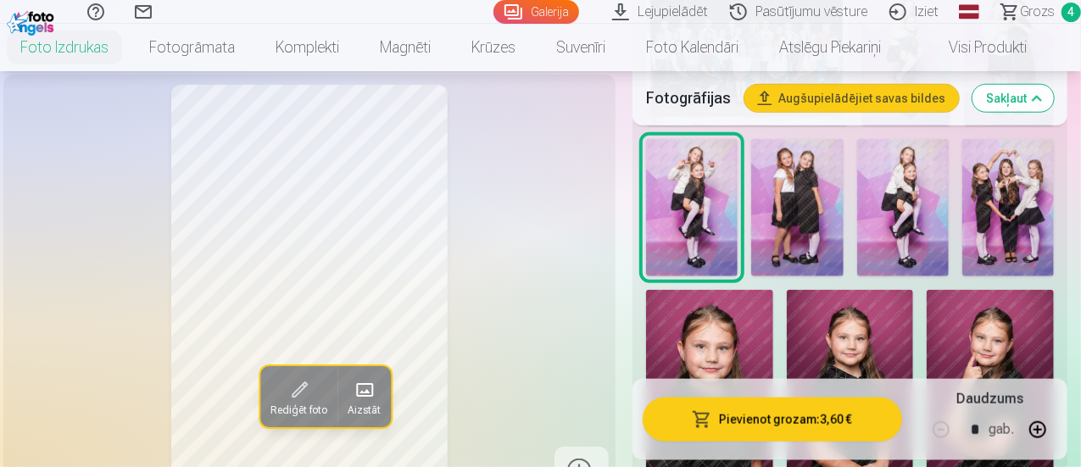
scroll to position [678, 0]
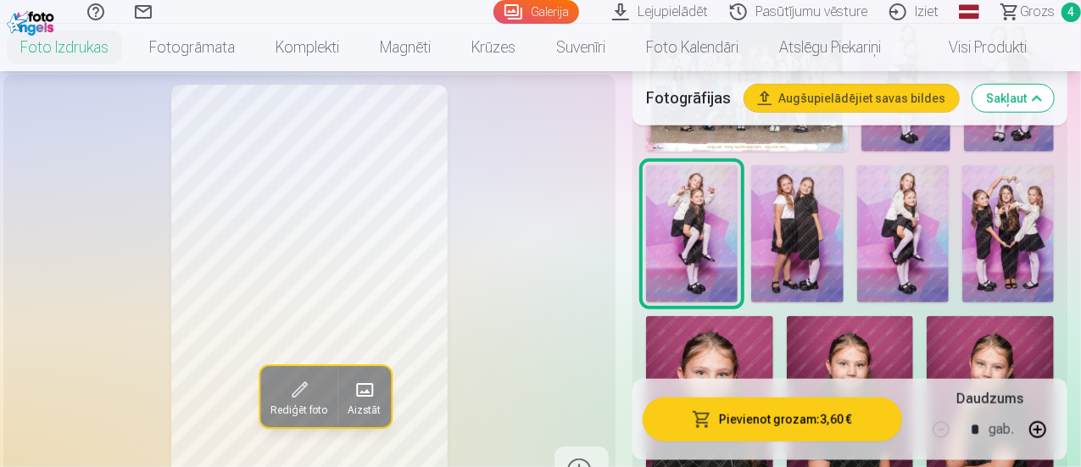
click at [913, 198] on img at bounding box center [903, 233] width 92 height 137
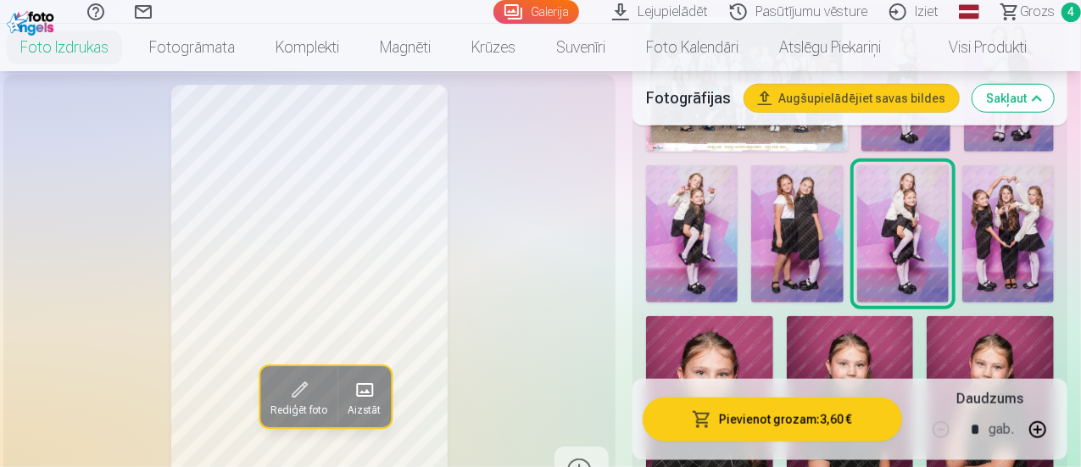
click at [1027, 196] on img at bounding box center [1008, 233] width 92 height 137
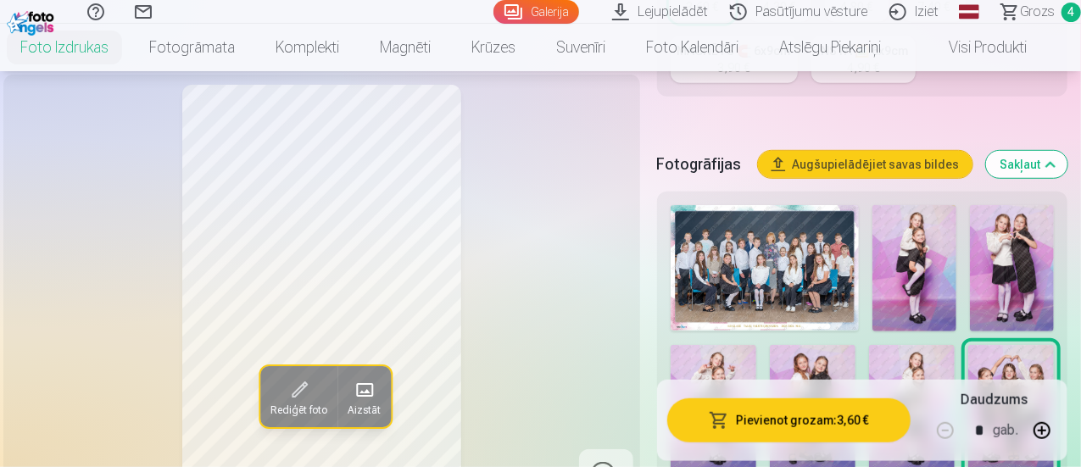
scroll to position [424, 0]
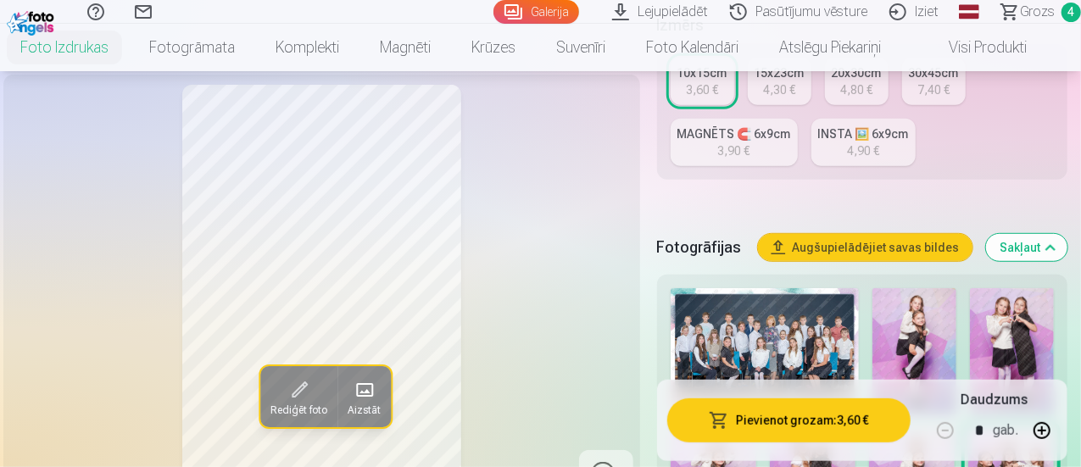
click at [1022, 315] on img at bounding box center [1012, 351] width 84 height 126
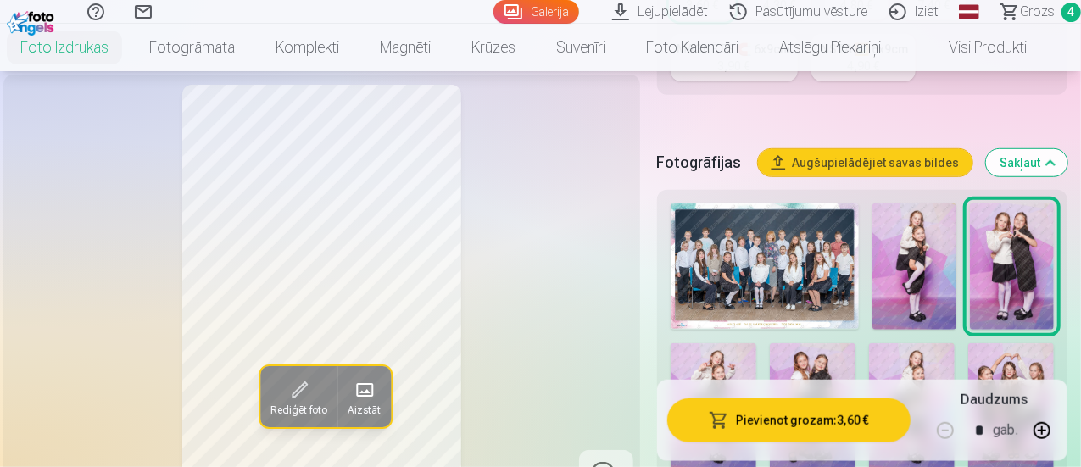
scroll to position [593, 0]
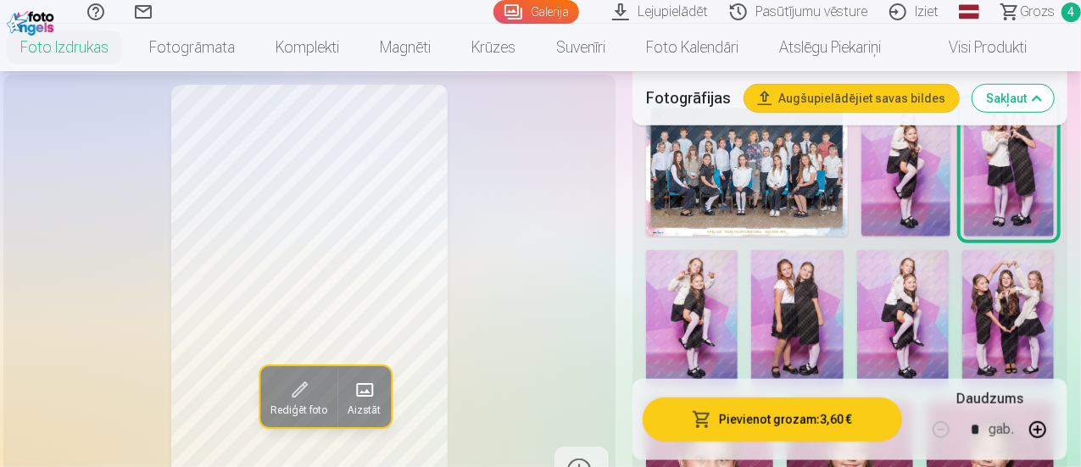
click at [918, 308] on img at bounding box center [903, 318] width 92 height 137
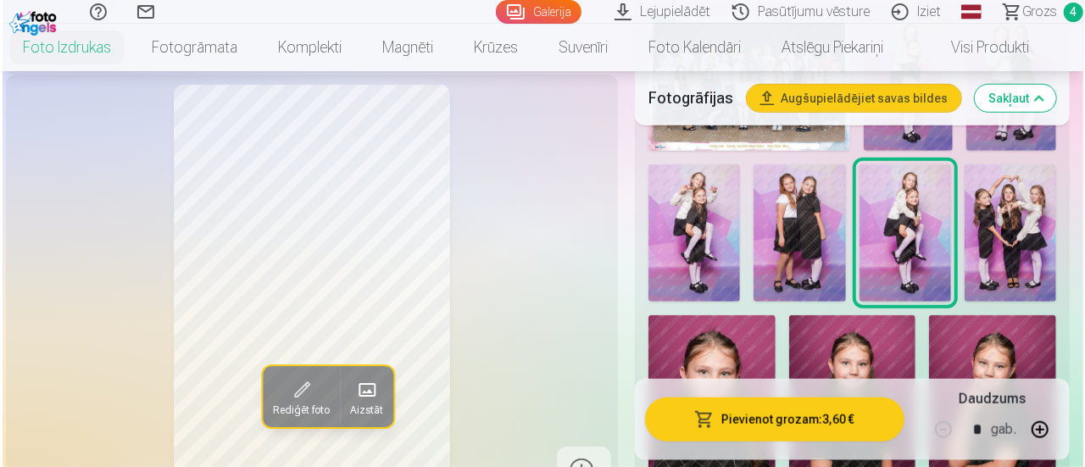
scroll to position [763, 0]
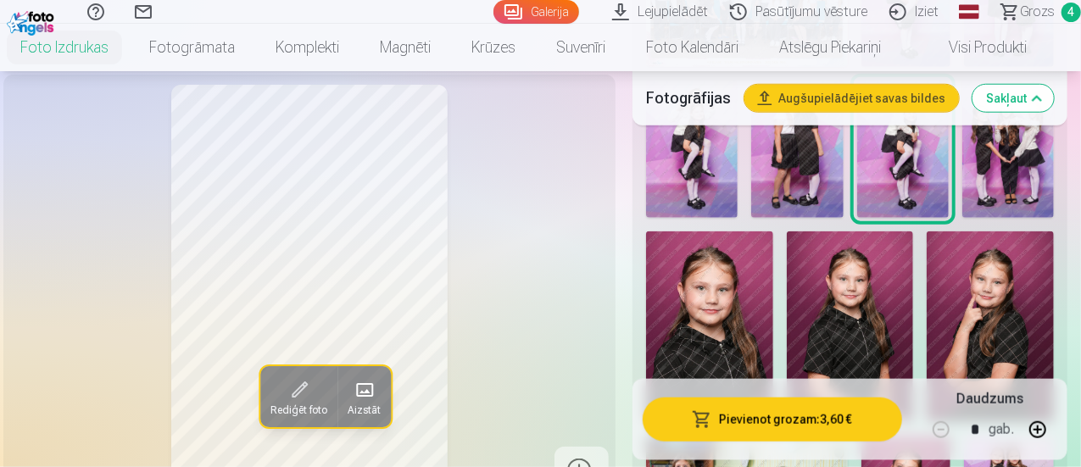
click at [849, 415] on button "Pievienot grozam : 3,60 €" at bounding box center [772, 420] width 259 height 44
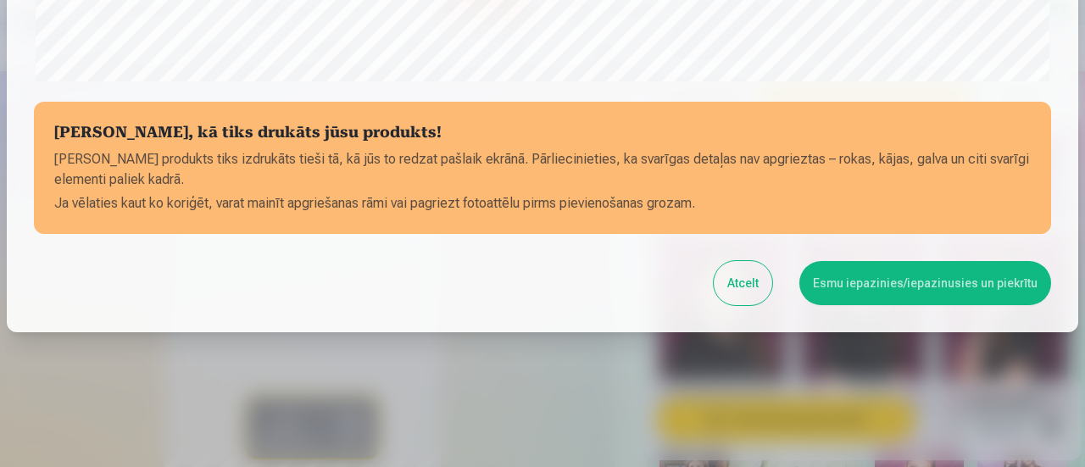
click at [897, 264] on button "Esmu iepazinies/iepazinusies un piekrītu" at bounding box center [925, 283] width 252 height 44
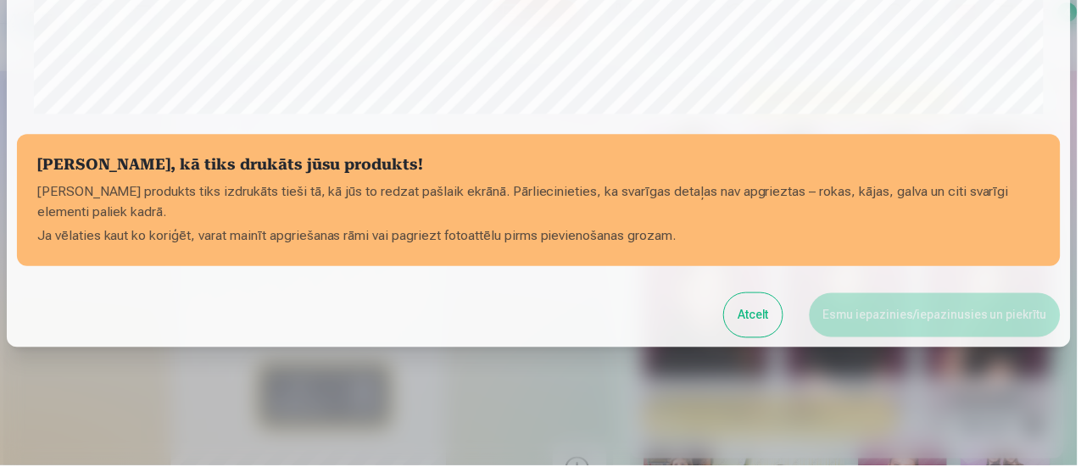
scroll to position [738, 0]
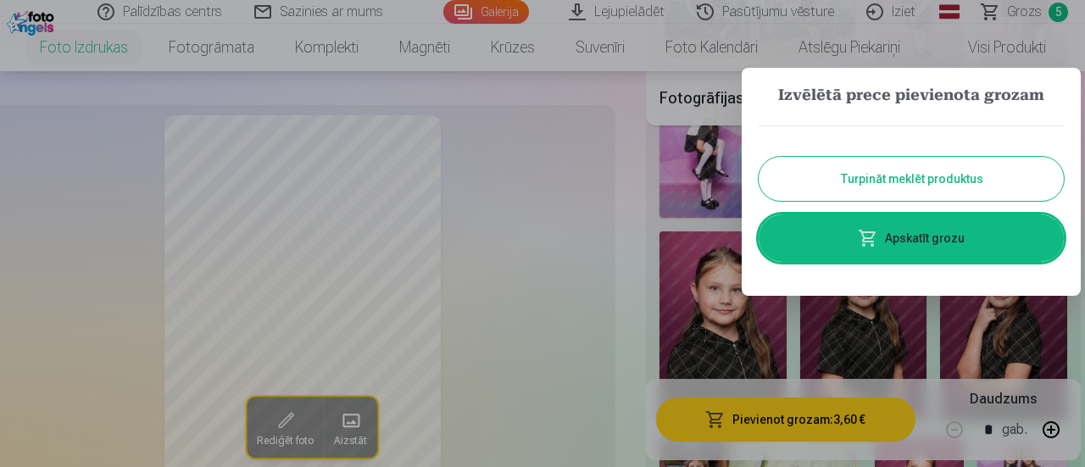
click at [951, 182] on button "Turpināt meklēt produktus" at bounding box center [911, 179] width 305 height 44
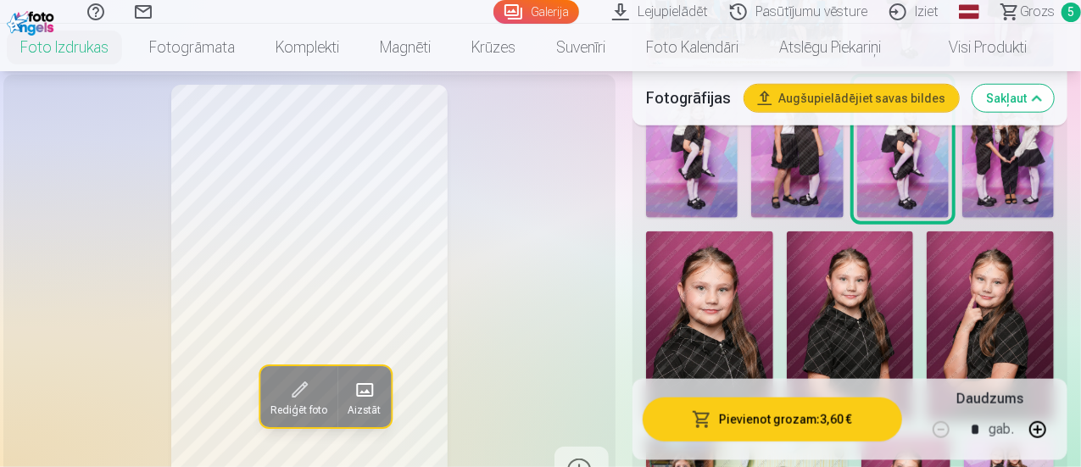
click at [1043, 6] on link "Grozs 5" at bounding box center [1033, 12] width 95 height 24
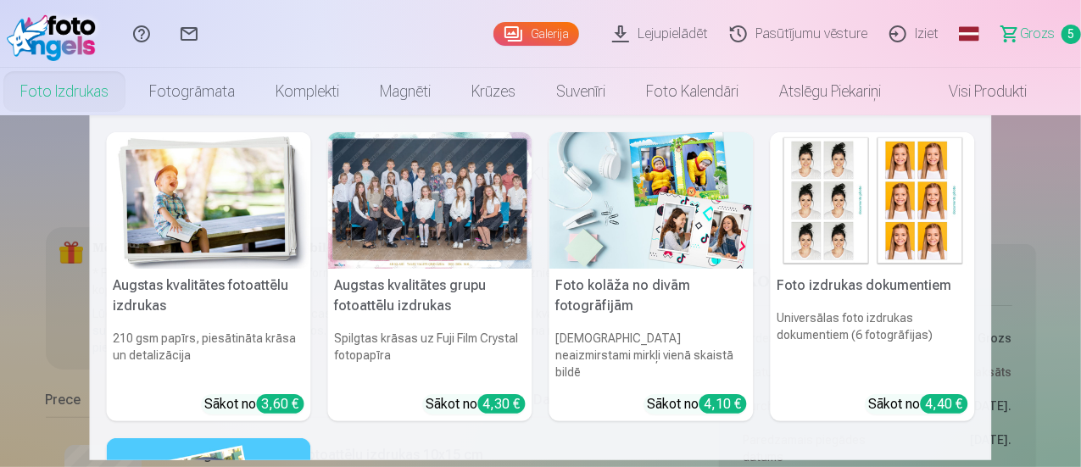
click at [95, 114] on link "Foto izdrukas" at bounding box center [64, 91] width 129 height 47
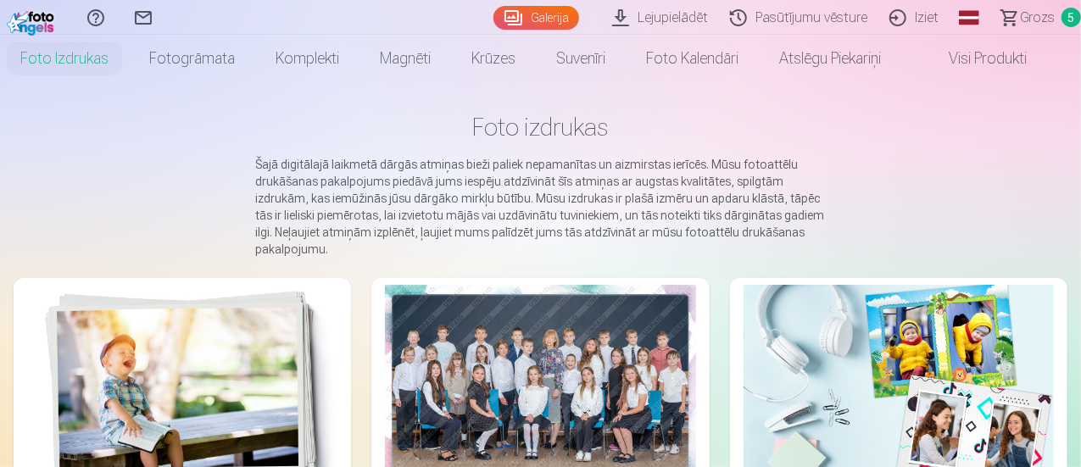
scroll to position [85, 0]
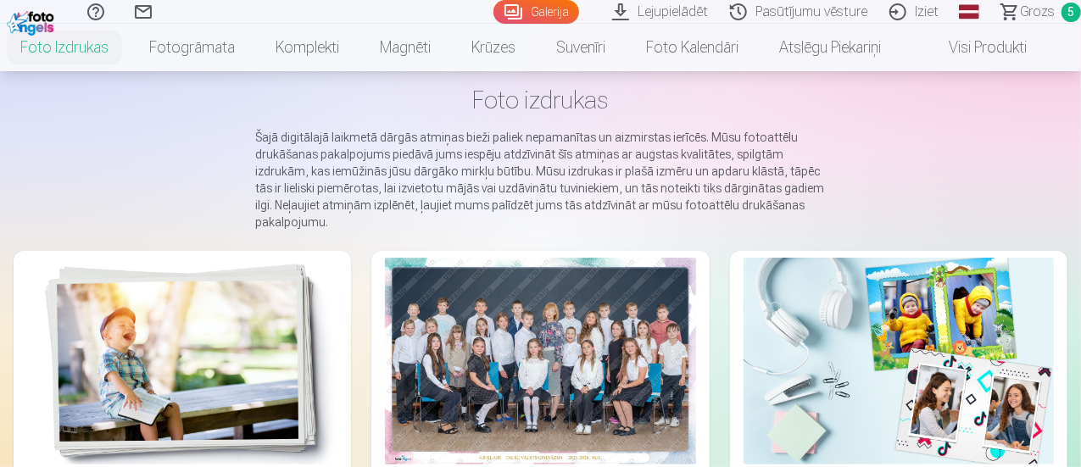
click at [159, 309] on img at bounding box center [182, 361] width 310 height 207
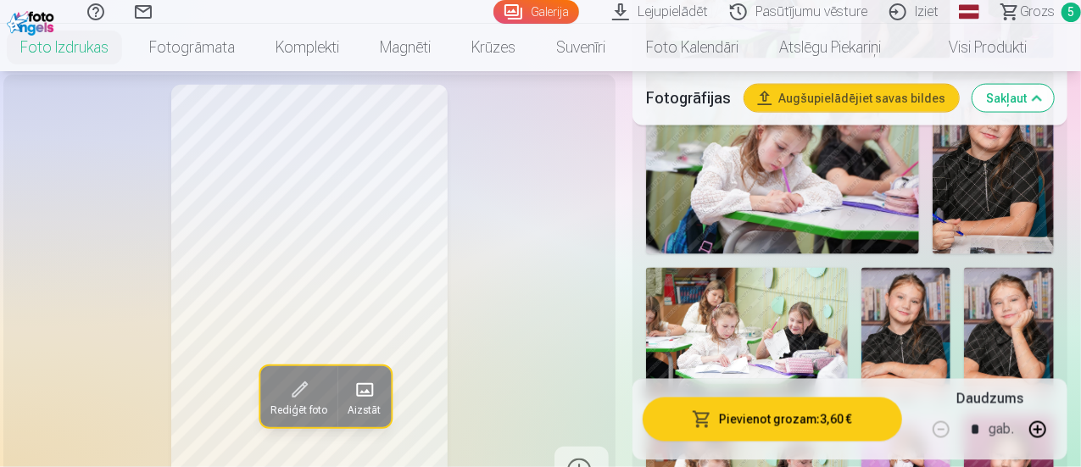
scroll to position [1356, 0]
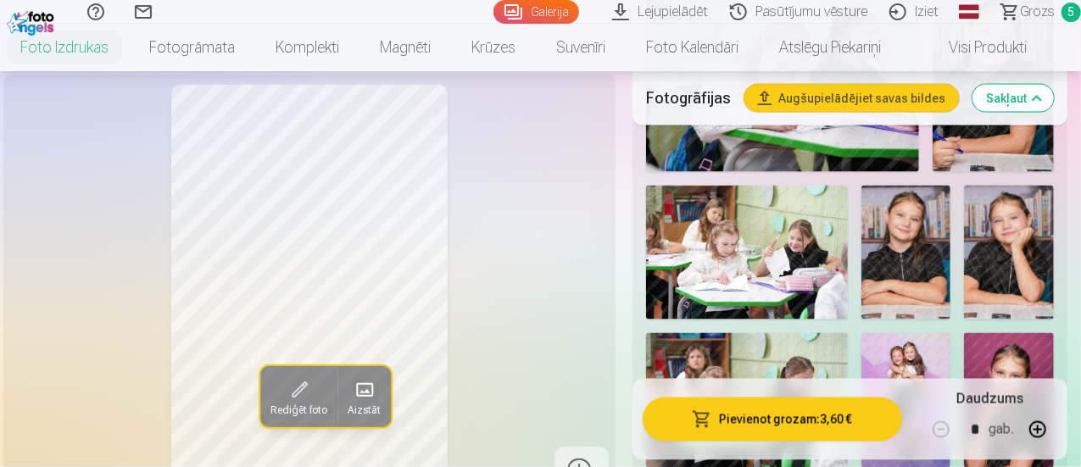
click at [812, 265] on img at bounding box center [747, 253] width 202 height 134
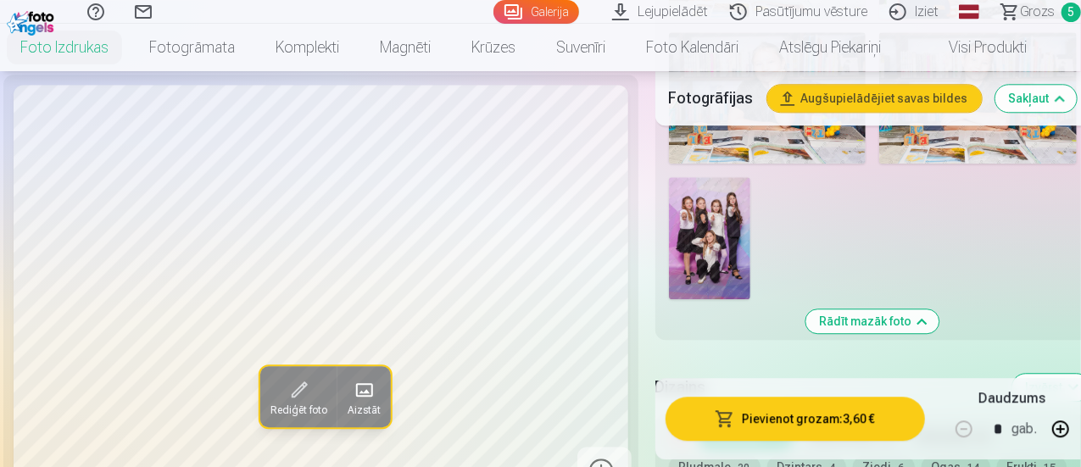
scroll to position [2119, 0]
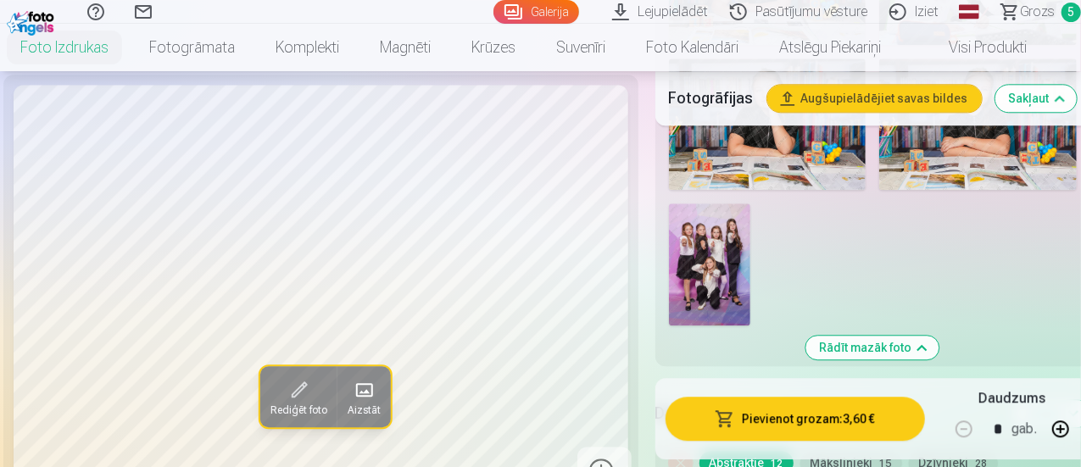
click at [1027, 18] on span "Grozs" at bounding box center [1037, 12] width 35 height 20
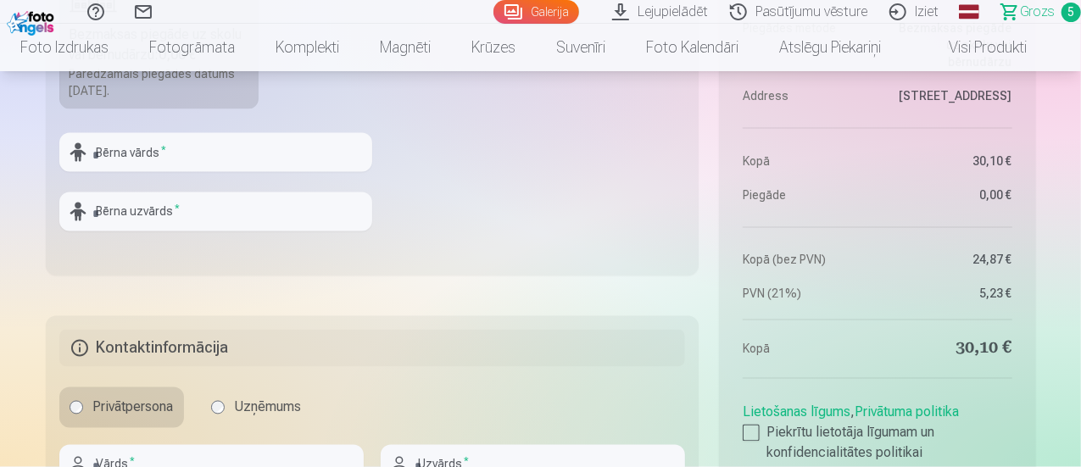
scroll to position [1356, 0]
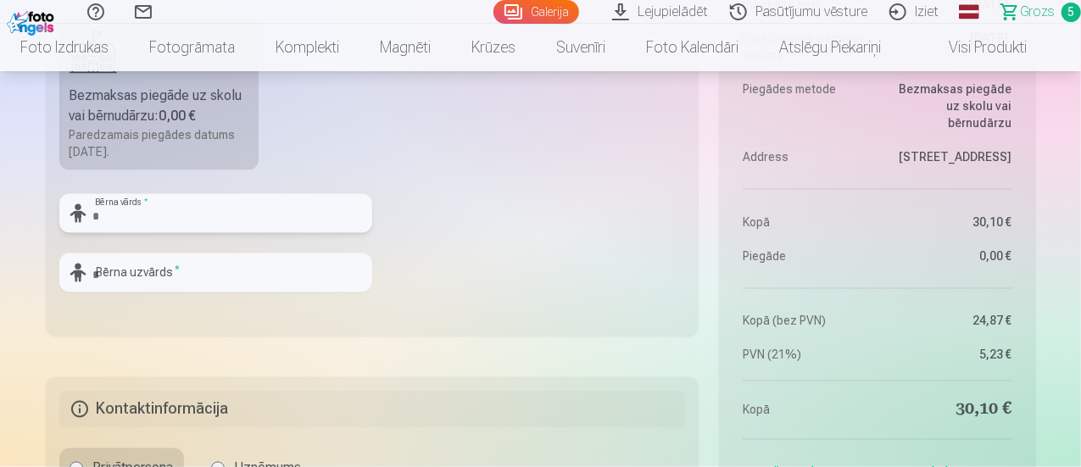
click at [227, 219] on input "text" at bounding box center [215, 213] width 313 height 39
type input "*"
type input "****"
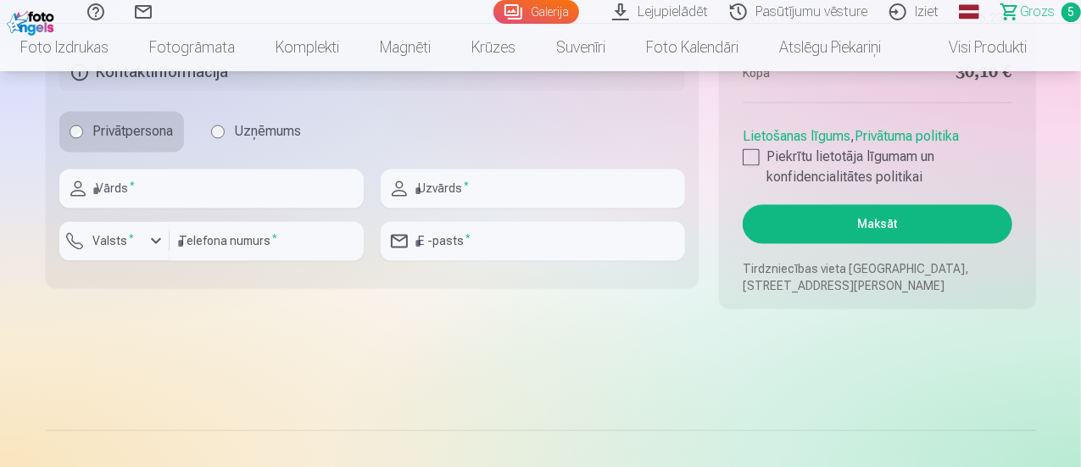
scroll to position [1695, 0]
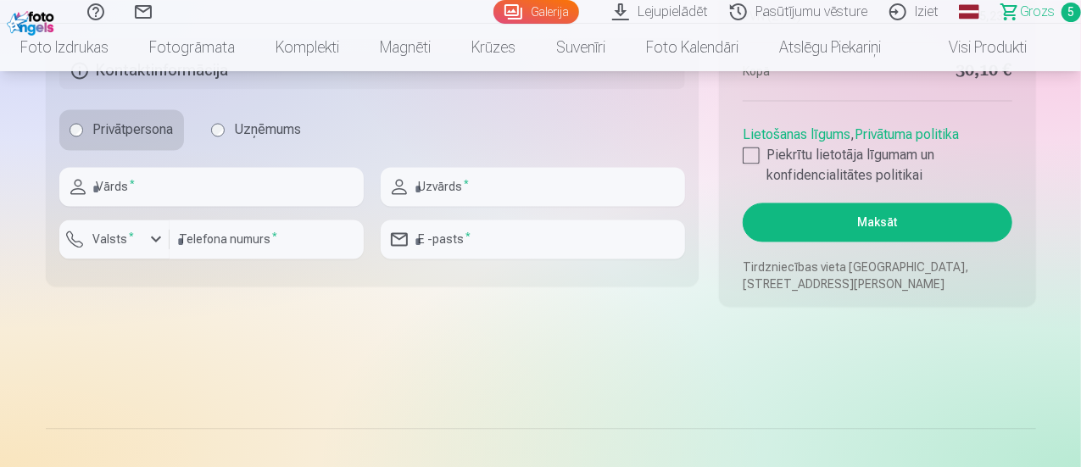
type input "*****"
click at [211, 184] on input "text" at bounding box center [211, 186] width 304 height 39
type input "*****"
click at [237, 237] on input "number" at bounding box center [267, 239] width 194 height 39
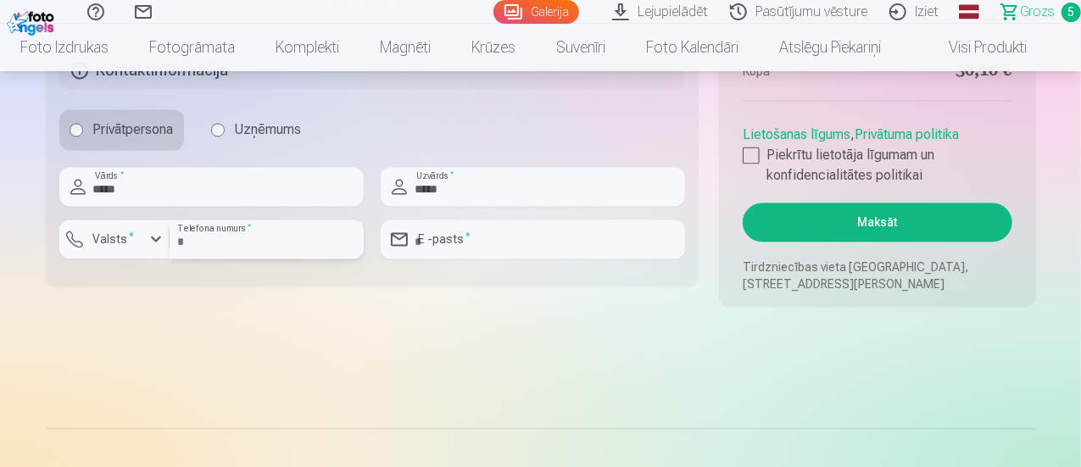
type input "********"
click at [111, 231] on label "Valsts *" at bounding box center [113, 239] width 55 height 17
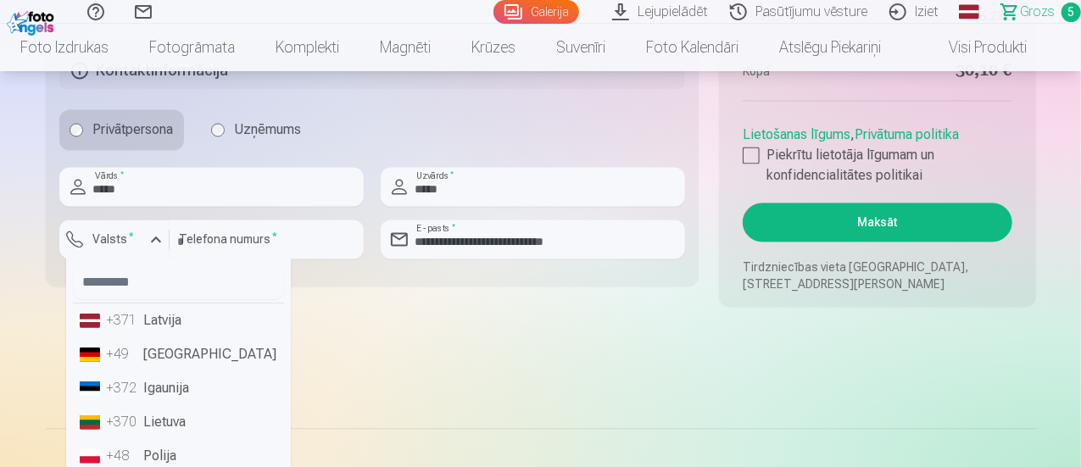
click at [178, 309] on li "+371 Latvija" at bounding box center [178, 320] width 211 height 34
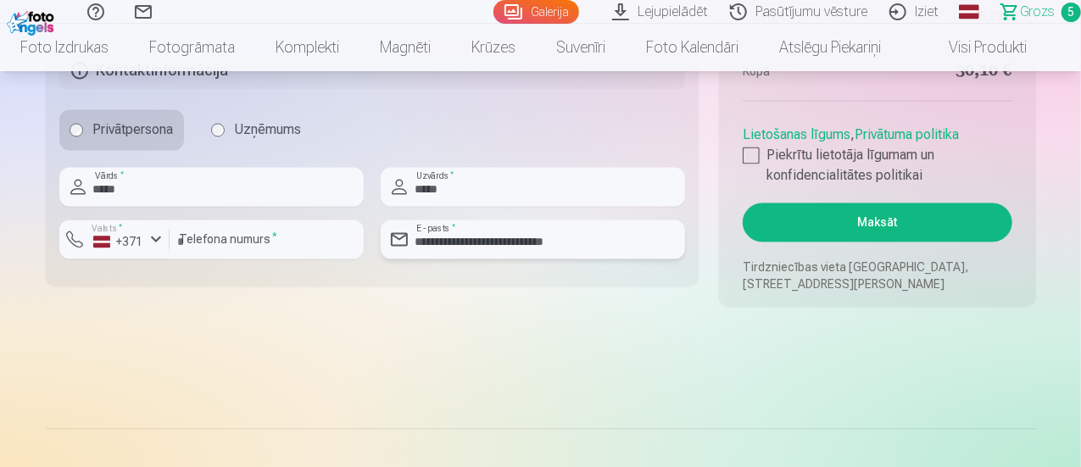
click at [488, 236] on input "**********" at bounding box center [533, 239] width 304 height 39
type input "**********"
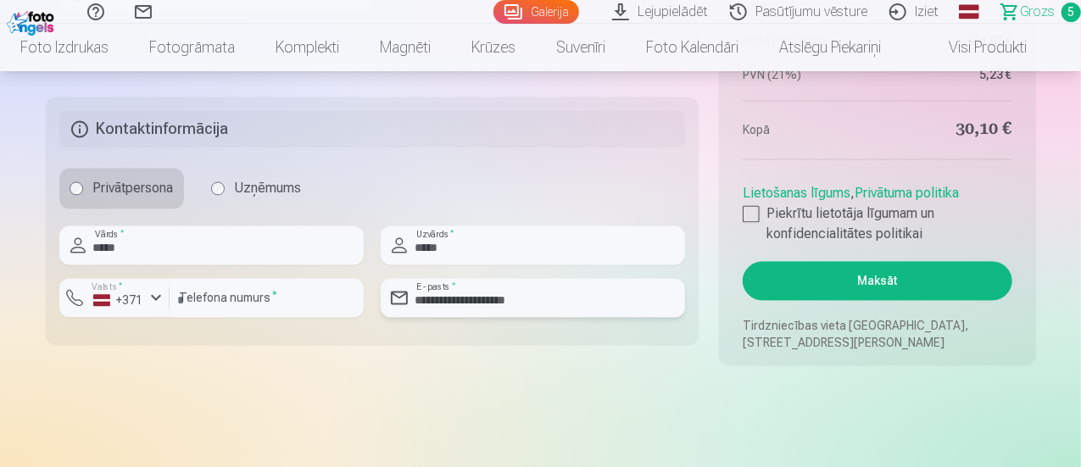
scroll to position [1611, 0]
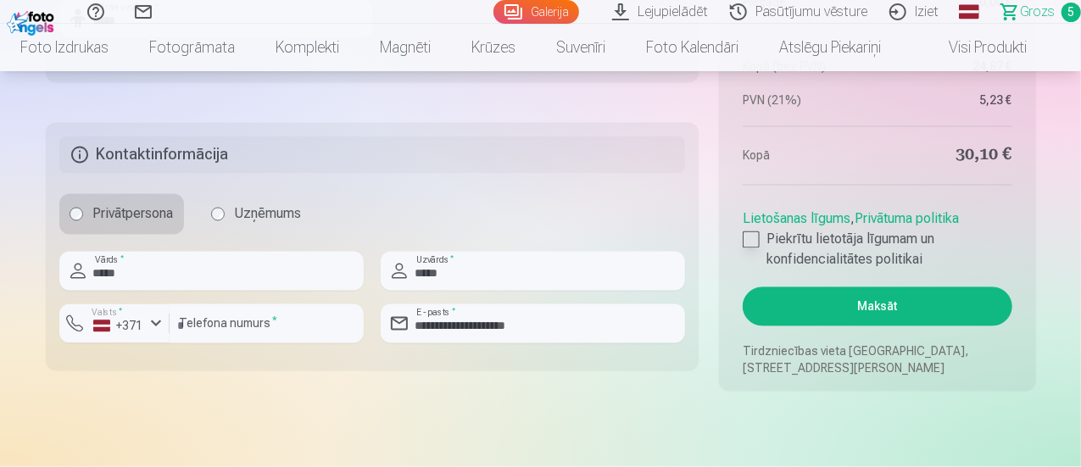
click at [756, 240] on div at bounding box center [751, 239] width 17 height 17
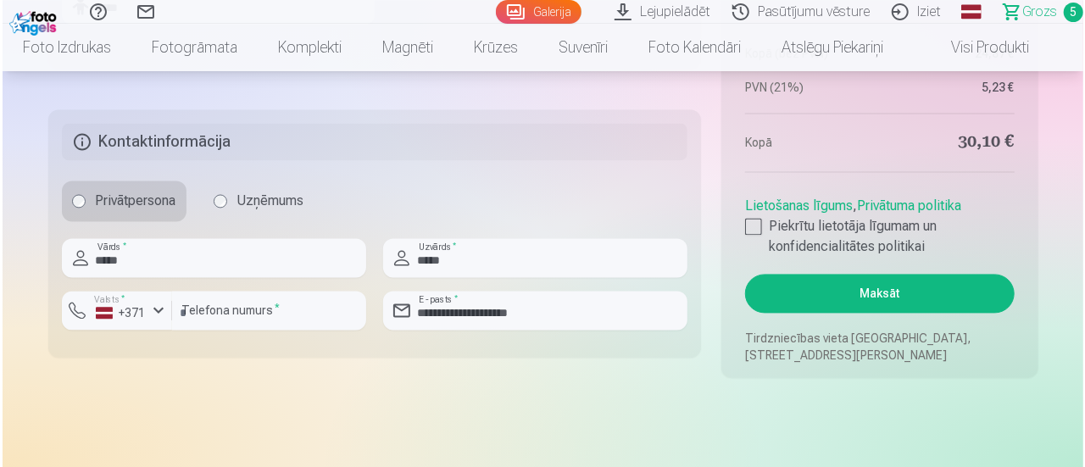
scroll to position [1695, 0]
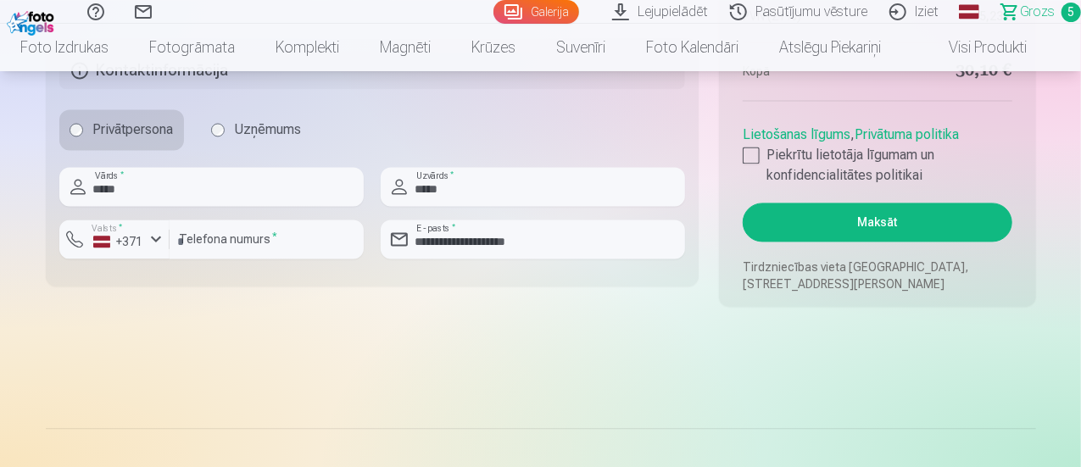
click at [874, 224] on button "Maksāt" at bounding box center [877, 222] width 269 height 39
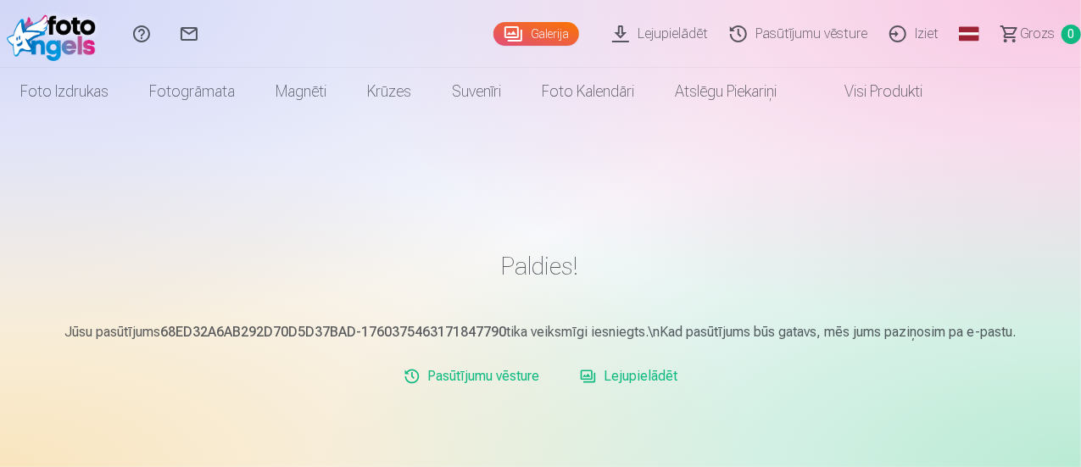
click at [910, 34] on link "Iziet" at bounding box center [916, 34] width 71 height 68
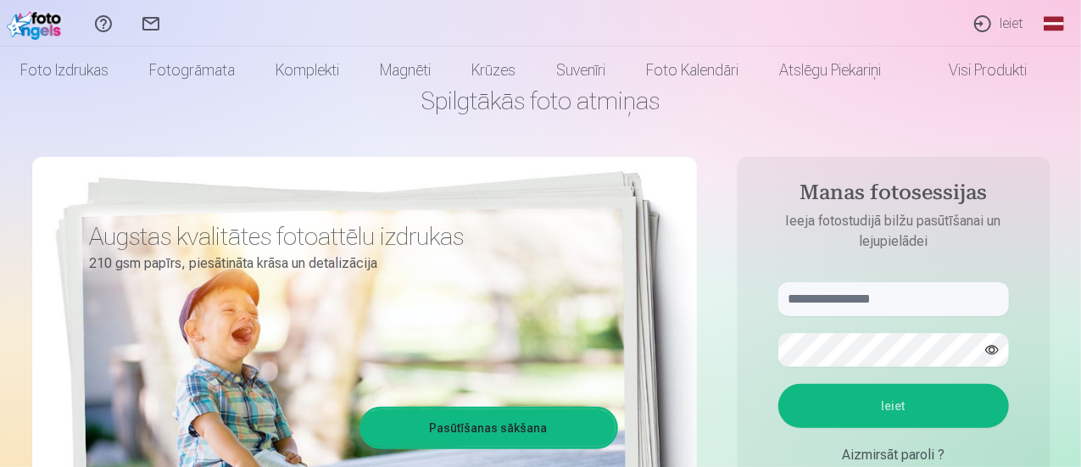
scroll to position [170, 0]
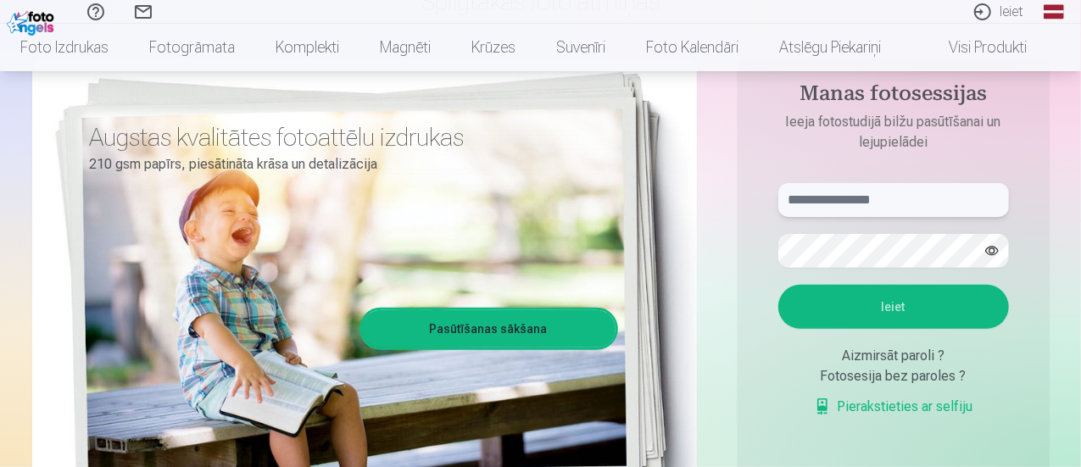
click at [848, 192] on input "text" at bounding box center [893, 200] width 231 height 34
type input "**********"
click at [829, 303] on button "Ieiet" at bounding box center [893, 307] width 231 height 44
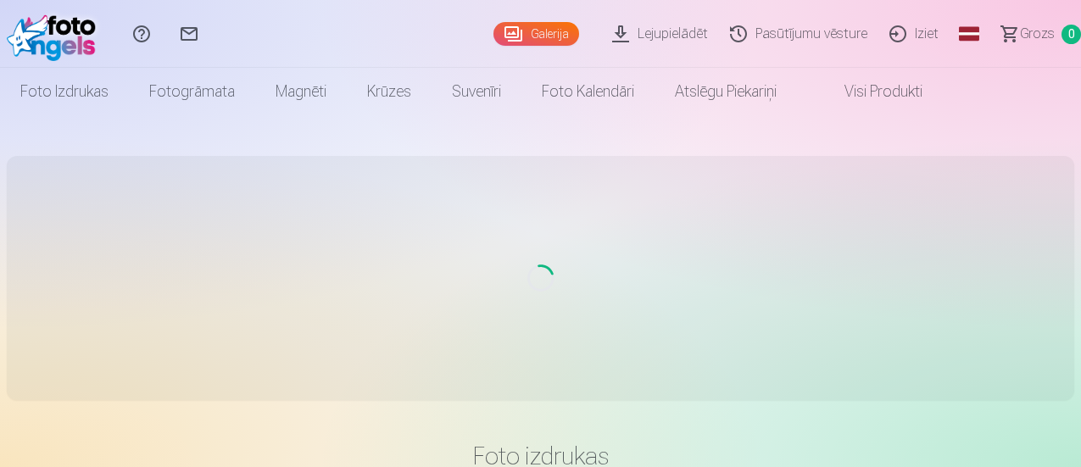
scroll to position [151, 0]
